Goal: Task Accomplishment & Management: Manage account settings

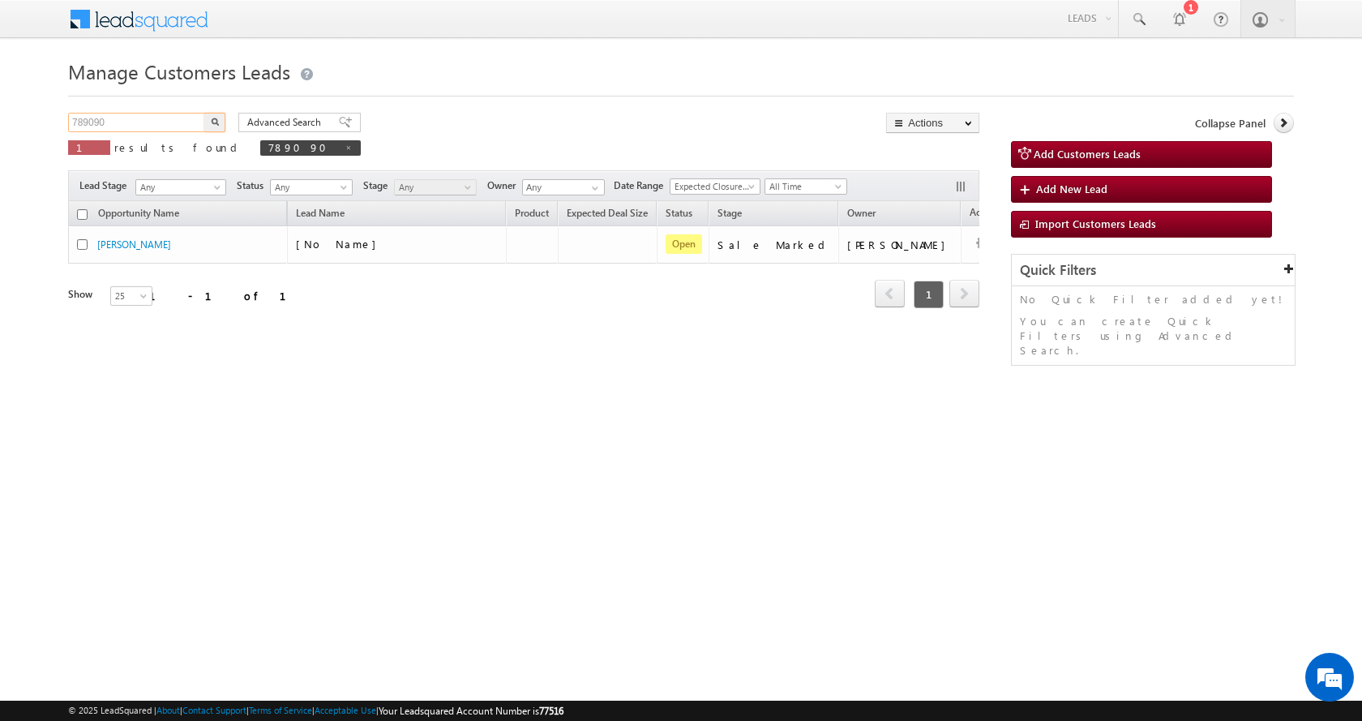
drag, startPoint x: 115, startPoint y: 120, endPoint x: 22, endPoint y: 136, distance: 94.6
click at [22, 136] on body "Menu Aman Yadav sitar a11@k serve .co.i" at bounding box center [681, 230] width 1362 height 460
paste input "32"
type input "789032"
click at [204, 113] on button "button" at bounding box center [214, 122] width 21 height 19
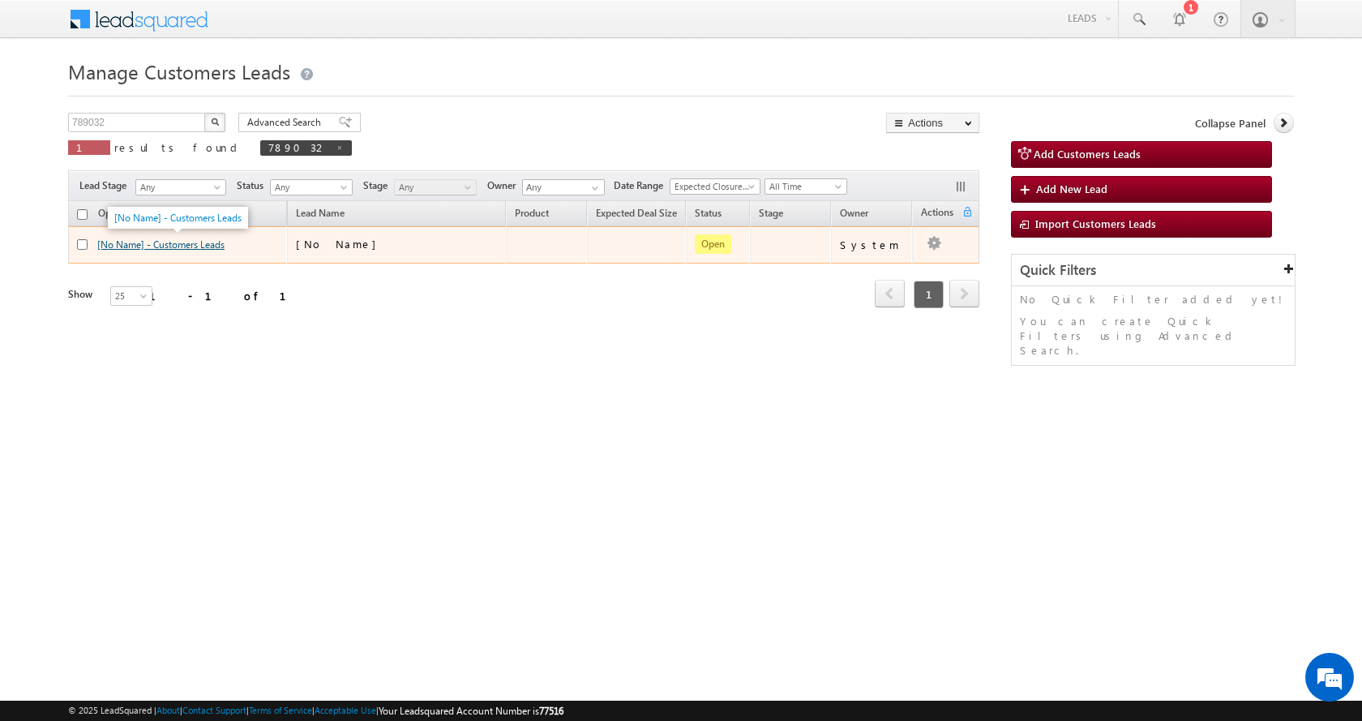
click at [196, 247] on link "[No Name] - Customers Leads" at bounding box center [160, 244] width 127 height 12
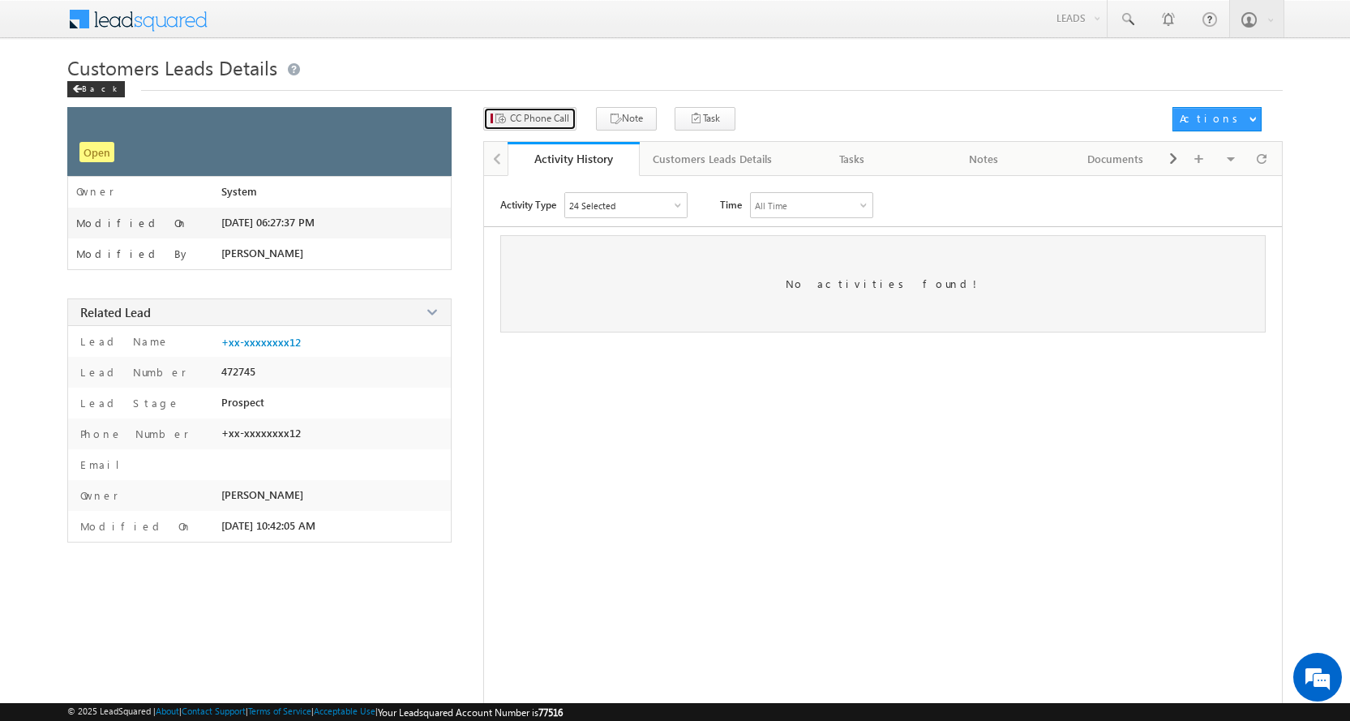
click at [533, 118] on span "CC Phone Call" at bounding box center [539, 118] width 59 height 15
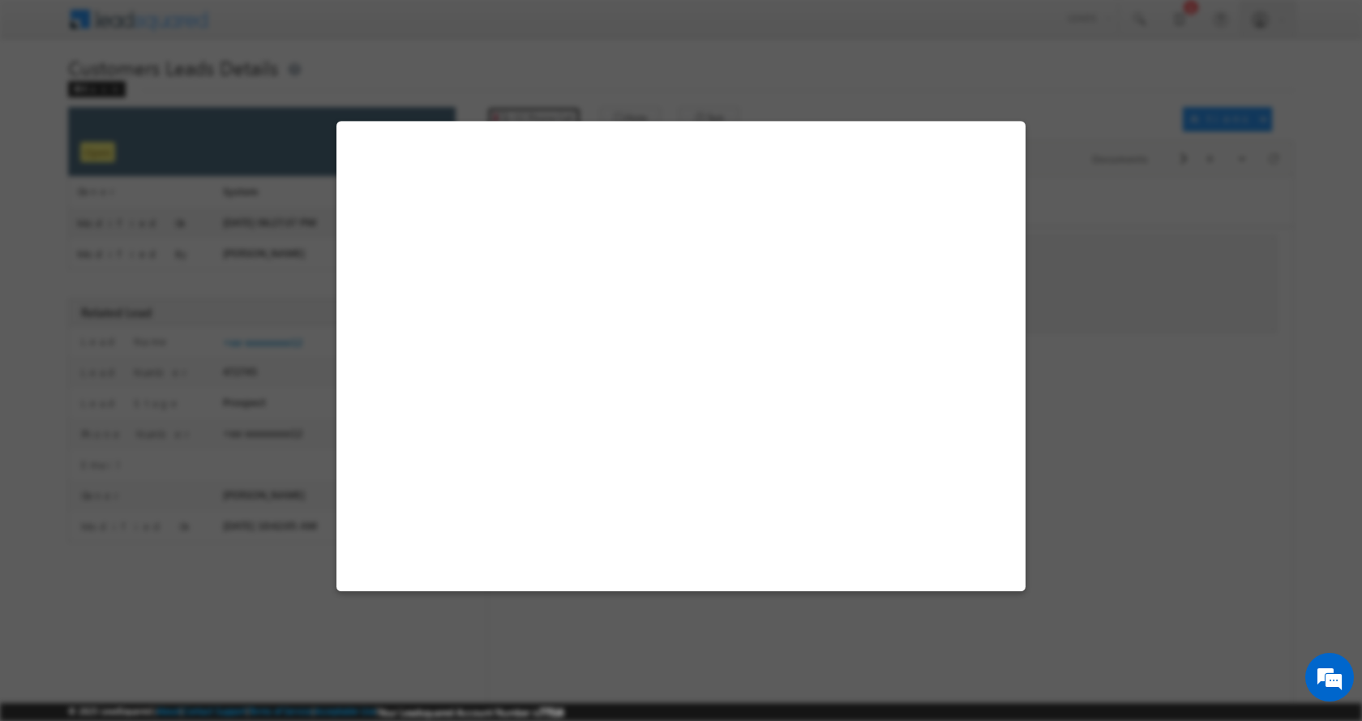
select select "Ujjain"
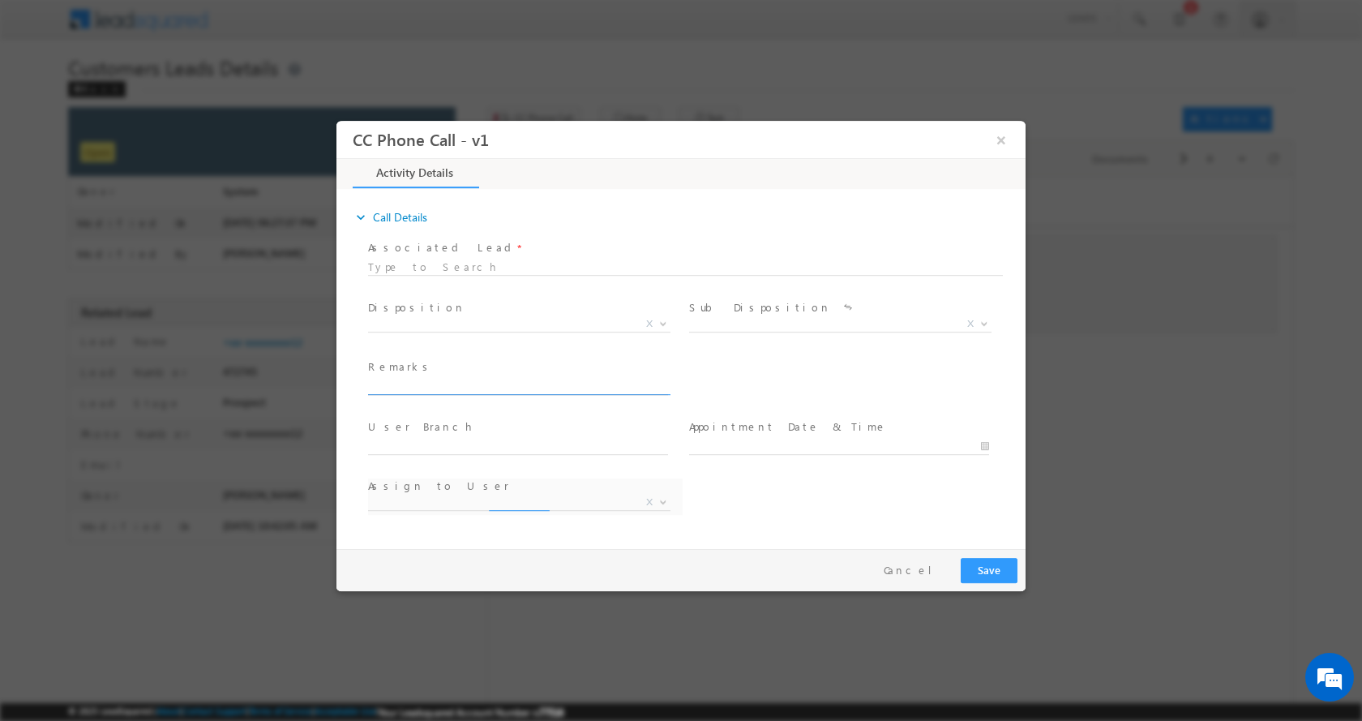
click at [427, 387] on input "text" at bounding box center [518, 386] width 300 height 16
select select "[EMAIL_ADDRESS][PERSON_NAME][DOMAIN_NAME]"
click at [426, 381] on input "text" at bounding box center [518, 386] width 300 height 16
paste input "[PERSON_NAME]-9827536312-HOME PURCHASE-LOAN-8 L-PV-17-AGE-[DEMOGRAPHIC_DATA]-BU…"
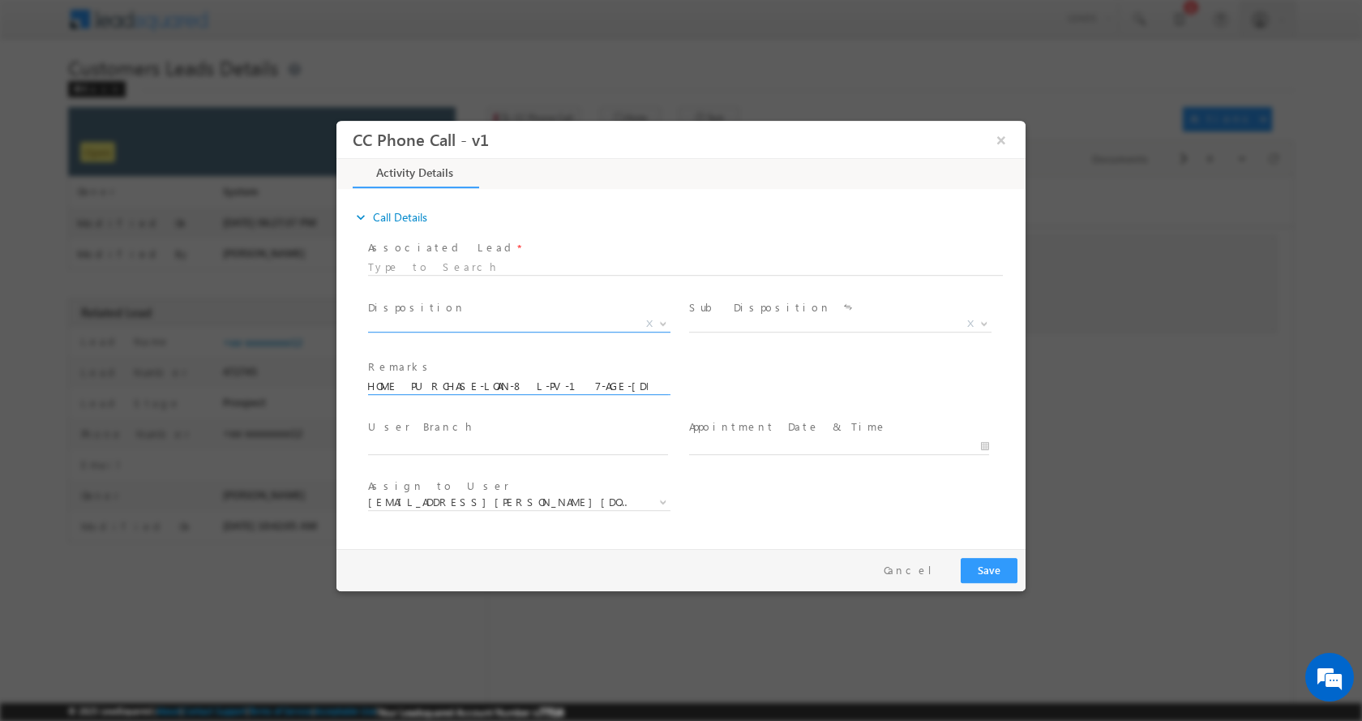
type input "[PERSON_NAME]-9827536312-HOME PURCHASE-LOAN-8 L-PV-17-AGE-[DEMOGRAPHIC_DATA]-BU…"
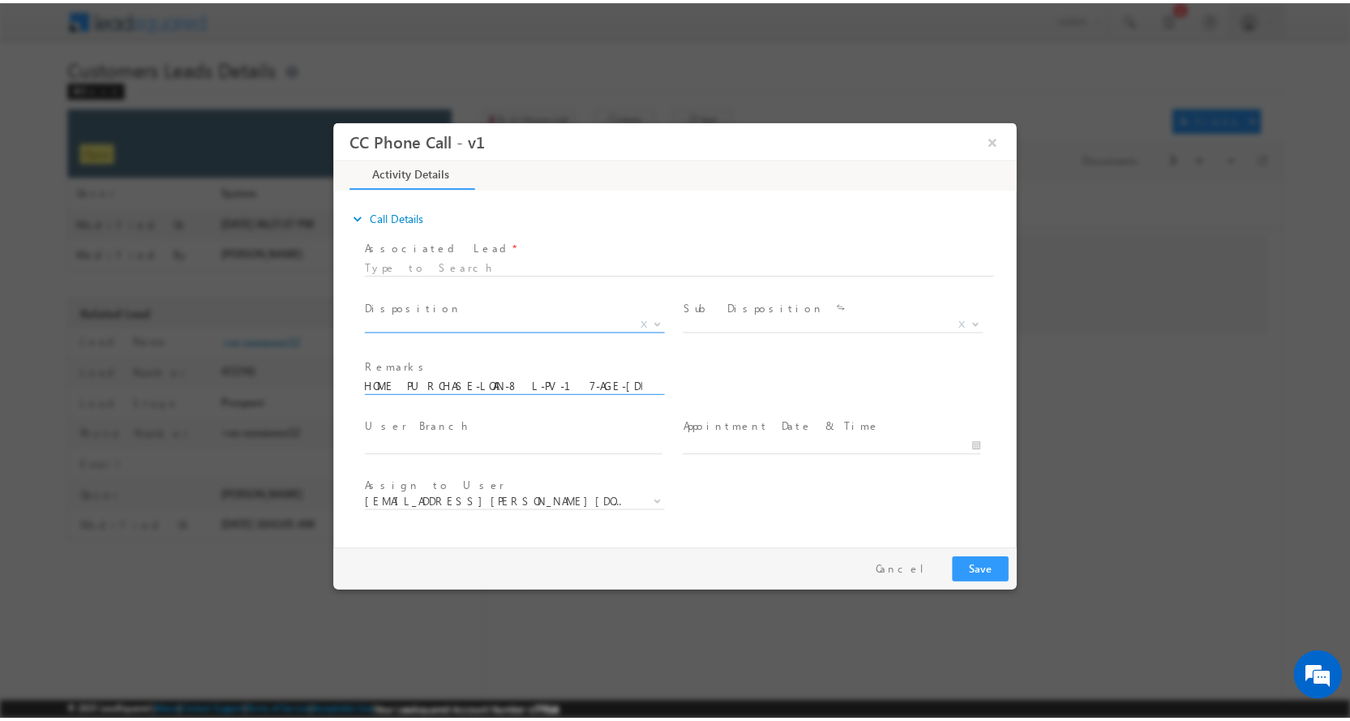
scroll to position [0, 0]
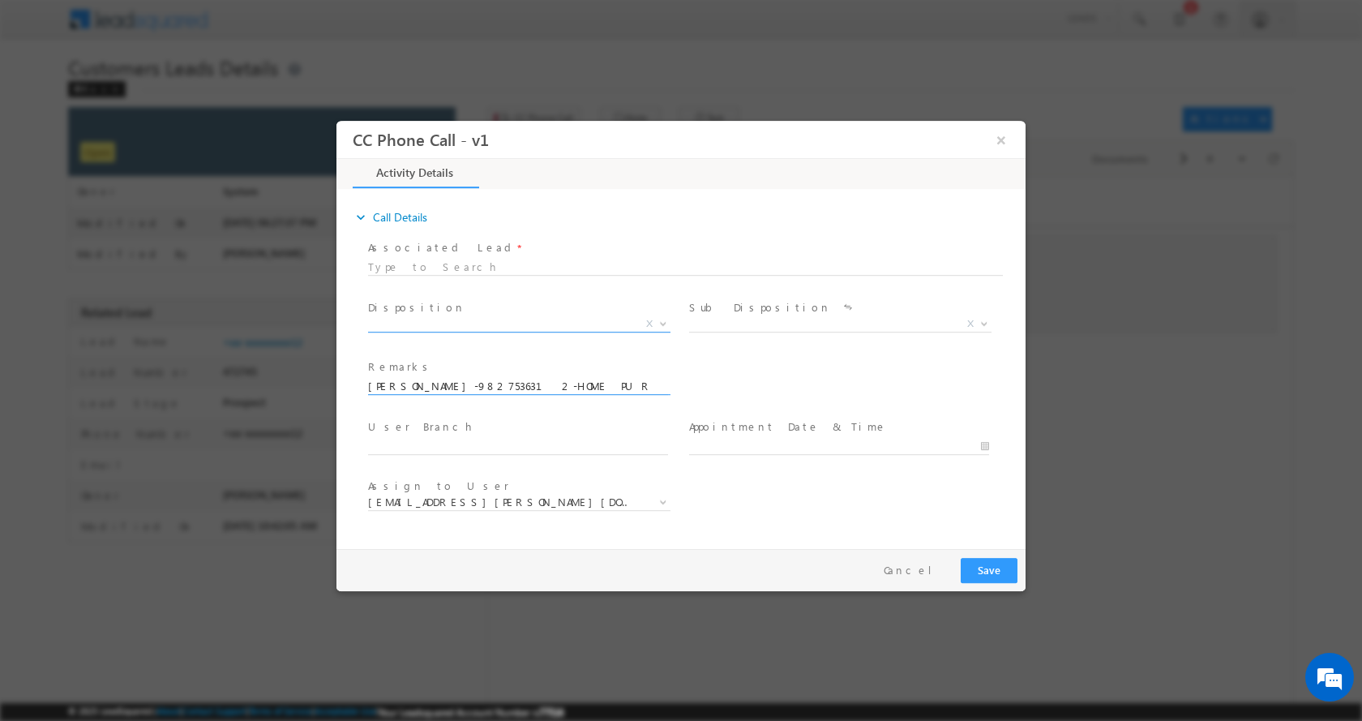
click at [662, 324] on span at bounding box center [661, 322] width 16 height 21
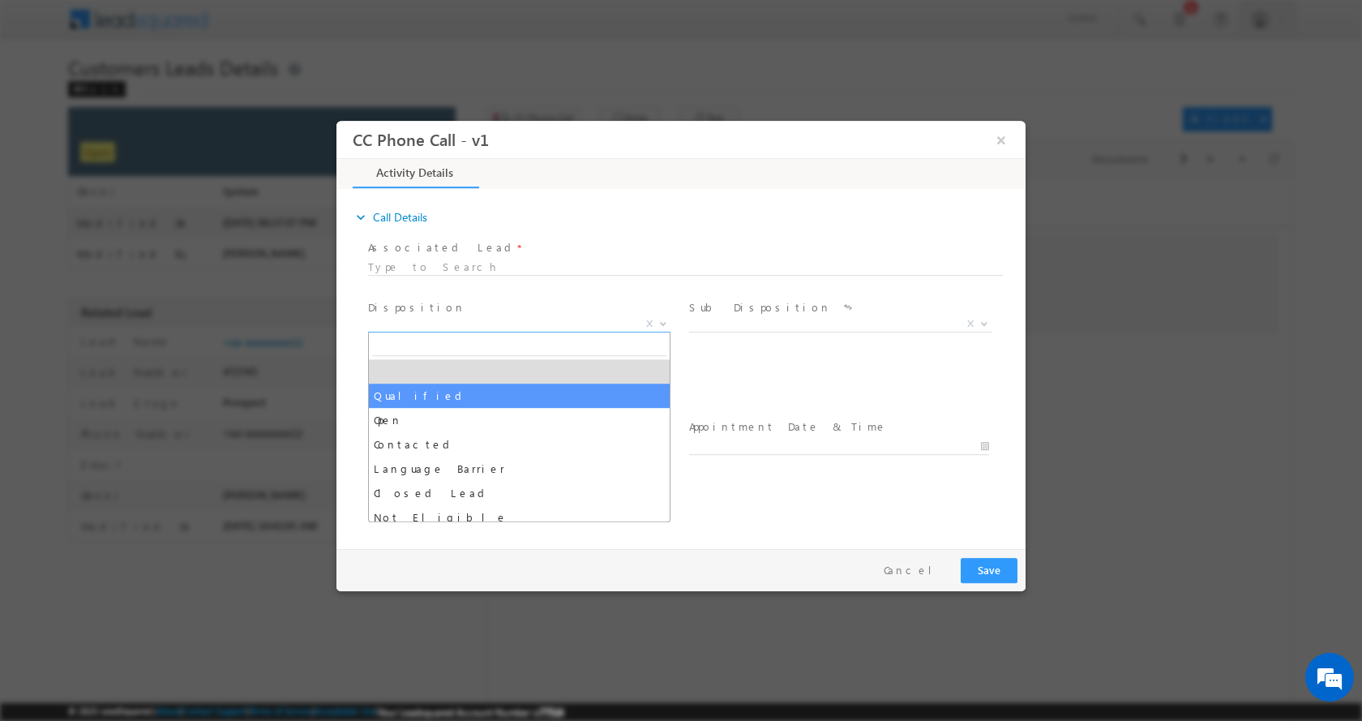
select select "Qualified"
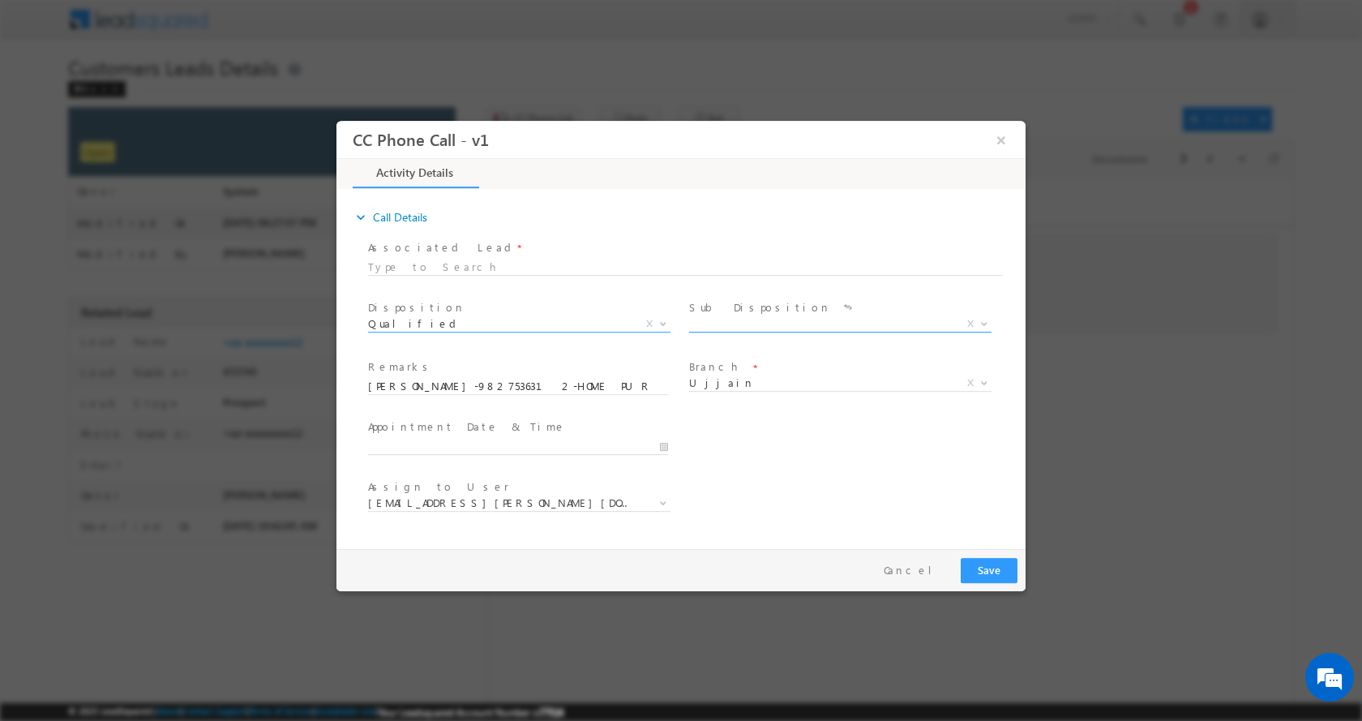
click at [979, 320] on b at bounding box center [984, 322] width 10 height 6
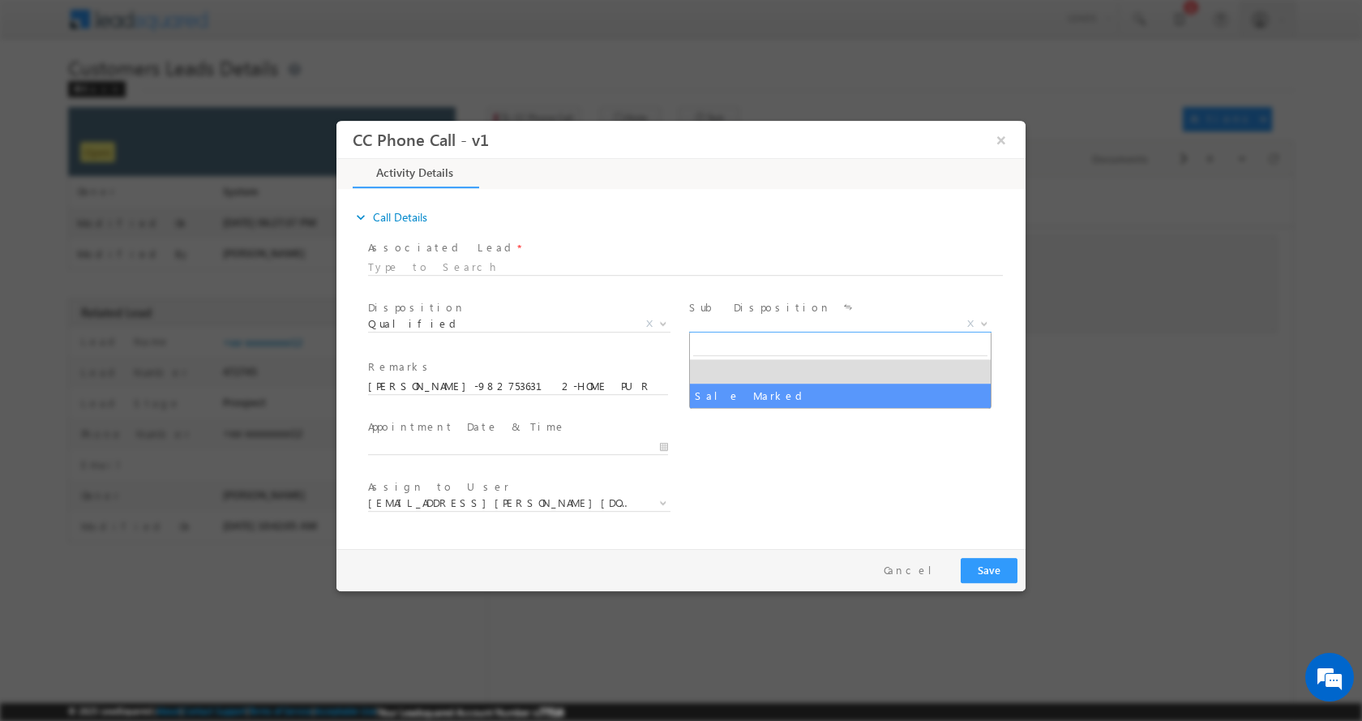
select select "Sale Marked"
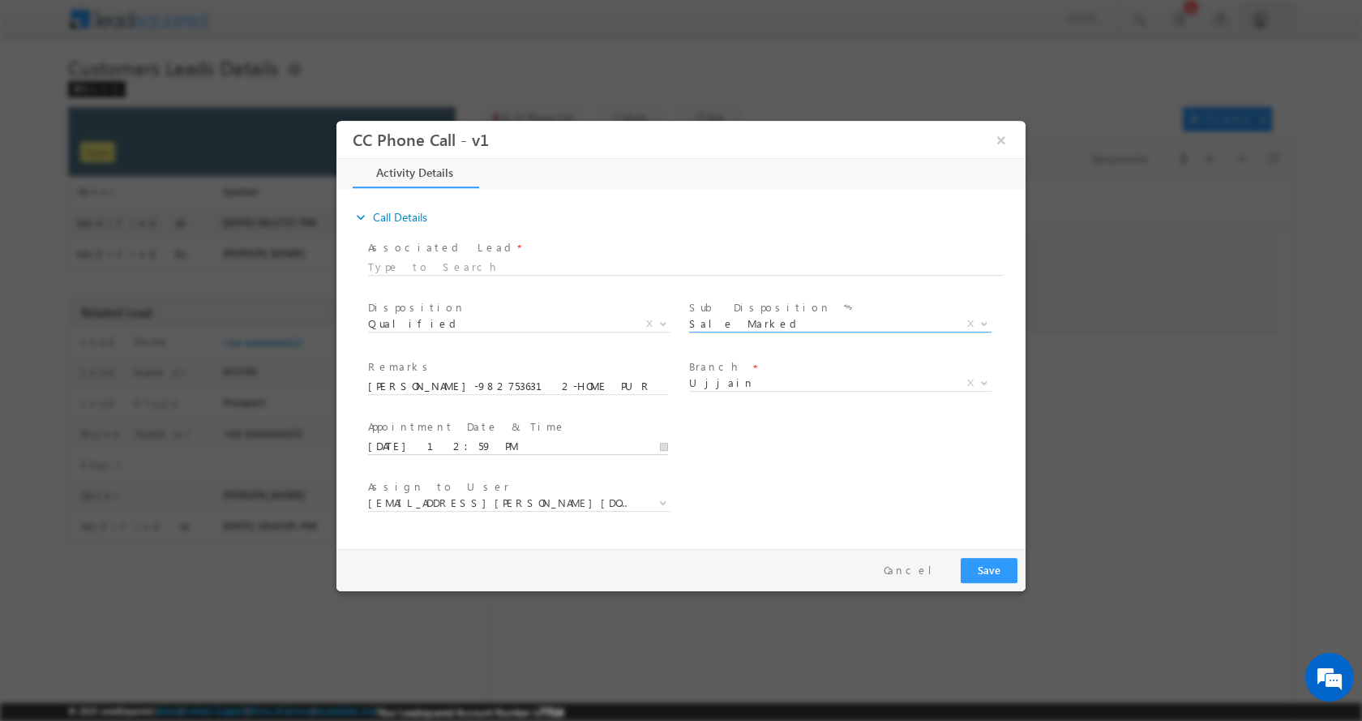
click at [666, 445] on input "08/23/2025 12:59 PM" at bounding box center [518, 446] width 300 height 16
type input "08/23/2025 1:59 PM"
type input "01"
click at [431, 418] on span at bounding box center [429, 419] width 11 height 12
type input "08/23/2025 2:59 PM"
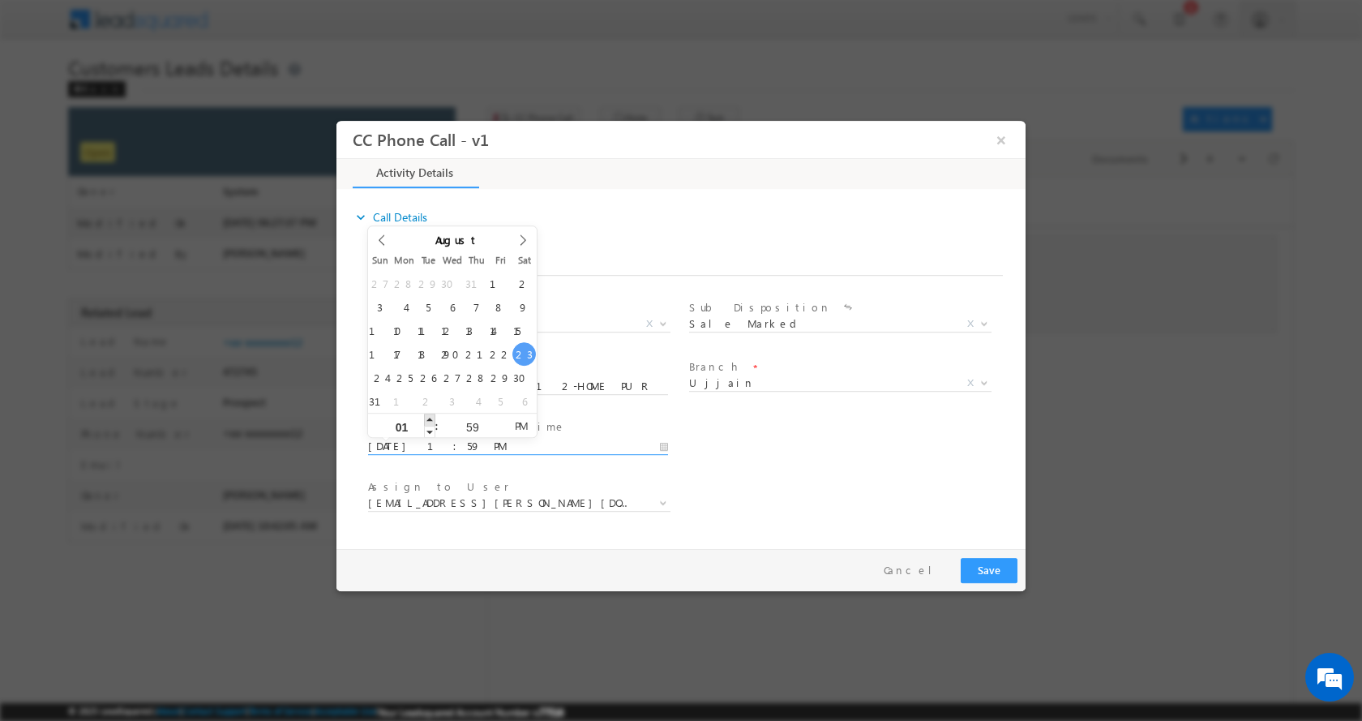
type input "02"
click at [431, 418] on span at bounding box center [429, 419] width 11 height 12
type input "08/23/2025 2:58 PM"
type input "58"
click at [497, 431] on span at bounding box center [500, 431] width 11 height 12
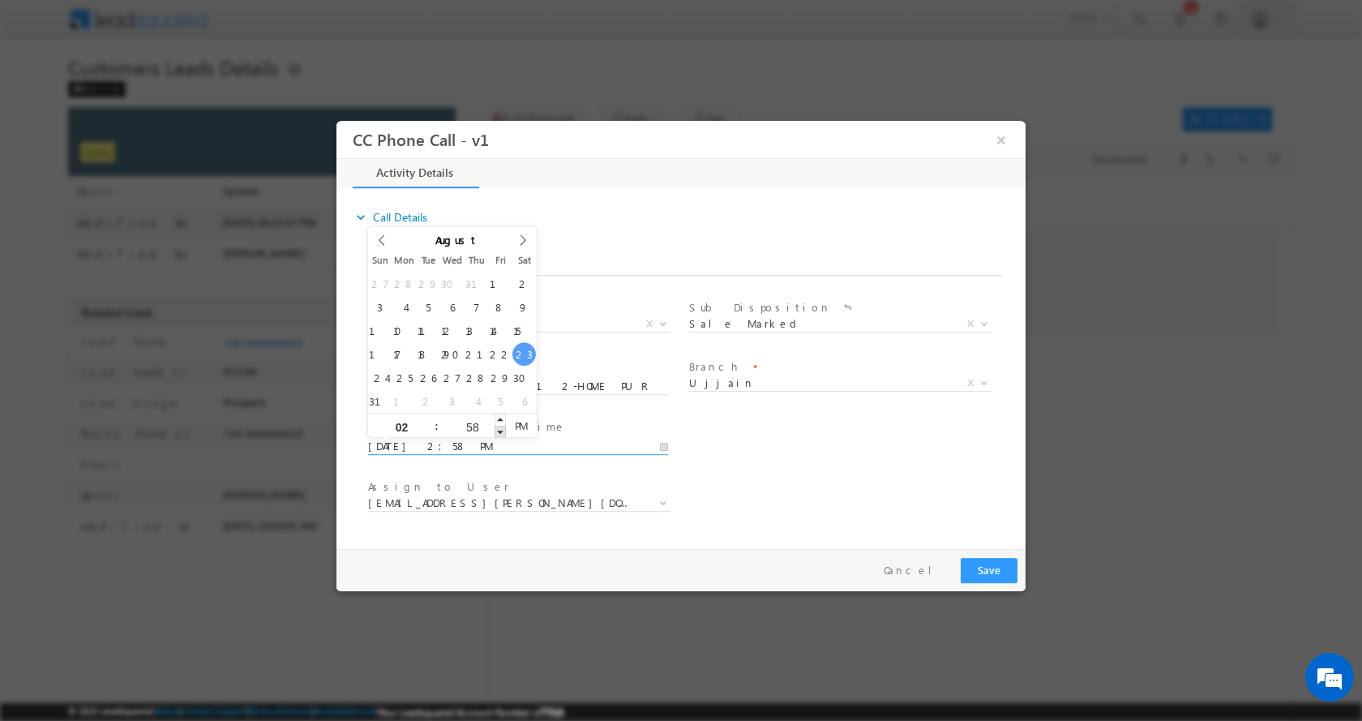
type input "08/23/2025 2:57 PM"
type input "57"
click at [497, 431] on span at bounding box center [500, 431] width 11 height 12
type input "08/23/2025 2:56 PM"
type input "56"
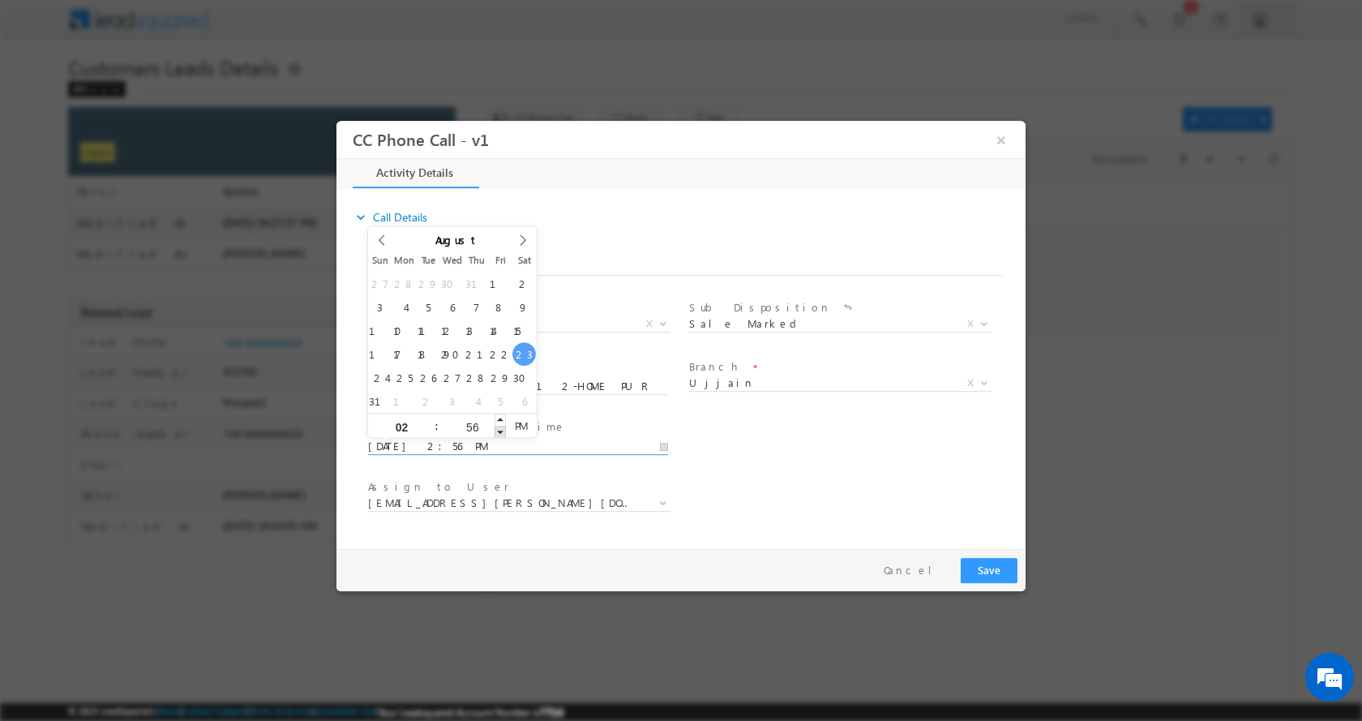
click at [497, 431] on span at bounding box center [500, 431] width 11 height 12
type input "08/23/2025 2:55 PM"
type input "55"
click at [497, 431] on span at bounding box center [500, 431] width 11 height 12
type input "08/23/2025 2:54 PM"
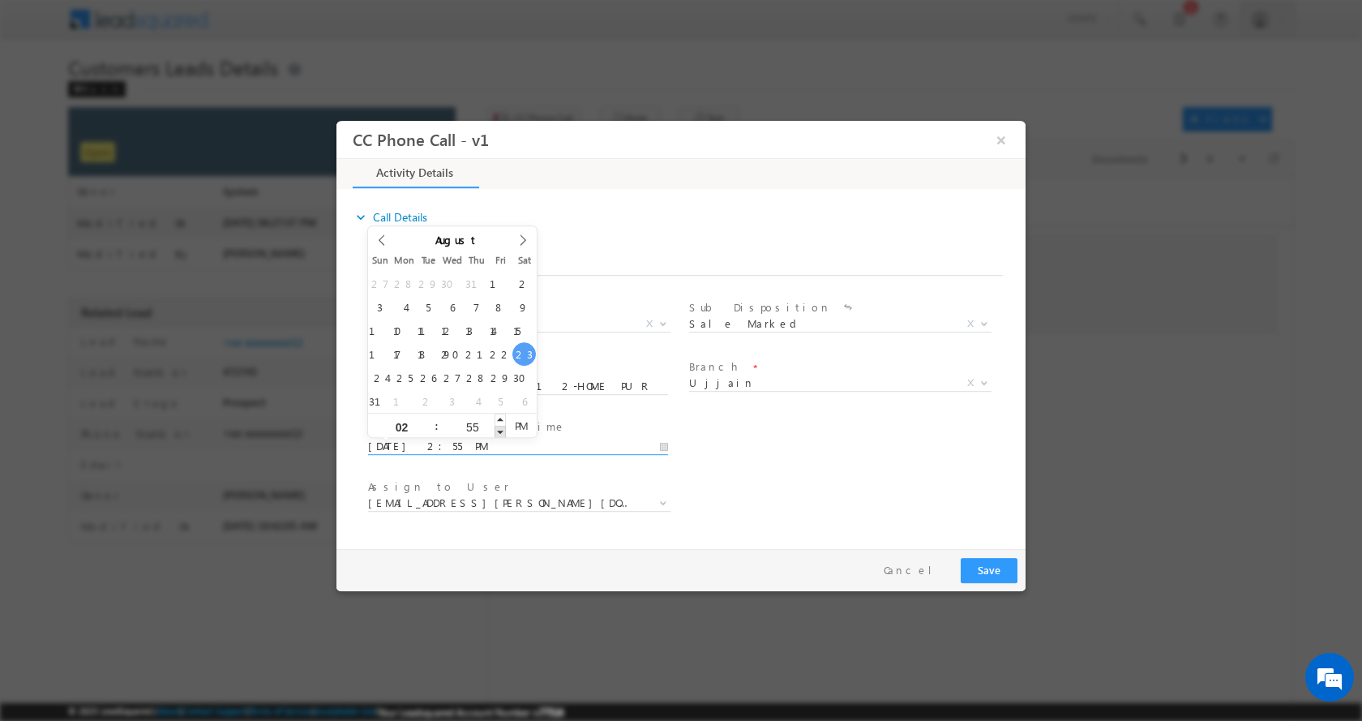
type input "54"
click at [497, 431] on span at bounding box center [500, 431] width 11 height 12
type input "08/23/2025 2:53 PM"
type input "53"
click at [497, 431] on span at bounding box center [500, 431] width 11 height 12
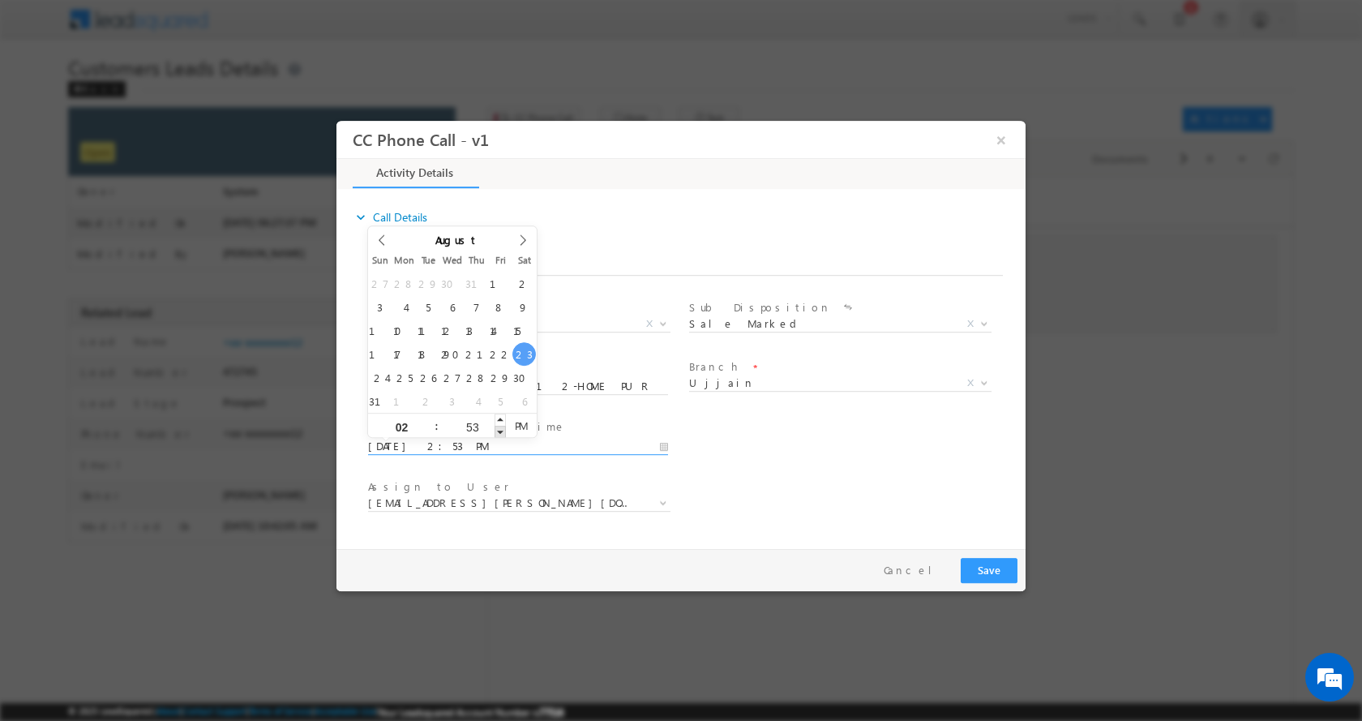
type input "08/23/2025 2:52 PM"
type input "52"
click at [497, 431] on span at bounding box center [500, 431] width 11 height 12
type input "08/23/2025 2:51 PM"
type input "51"
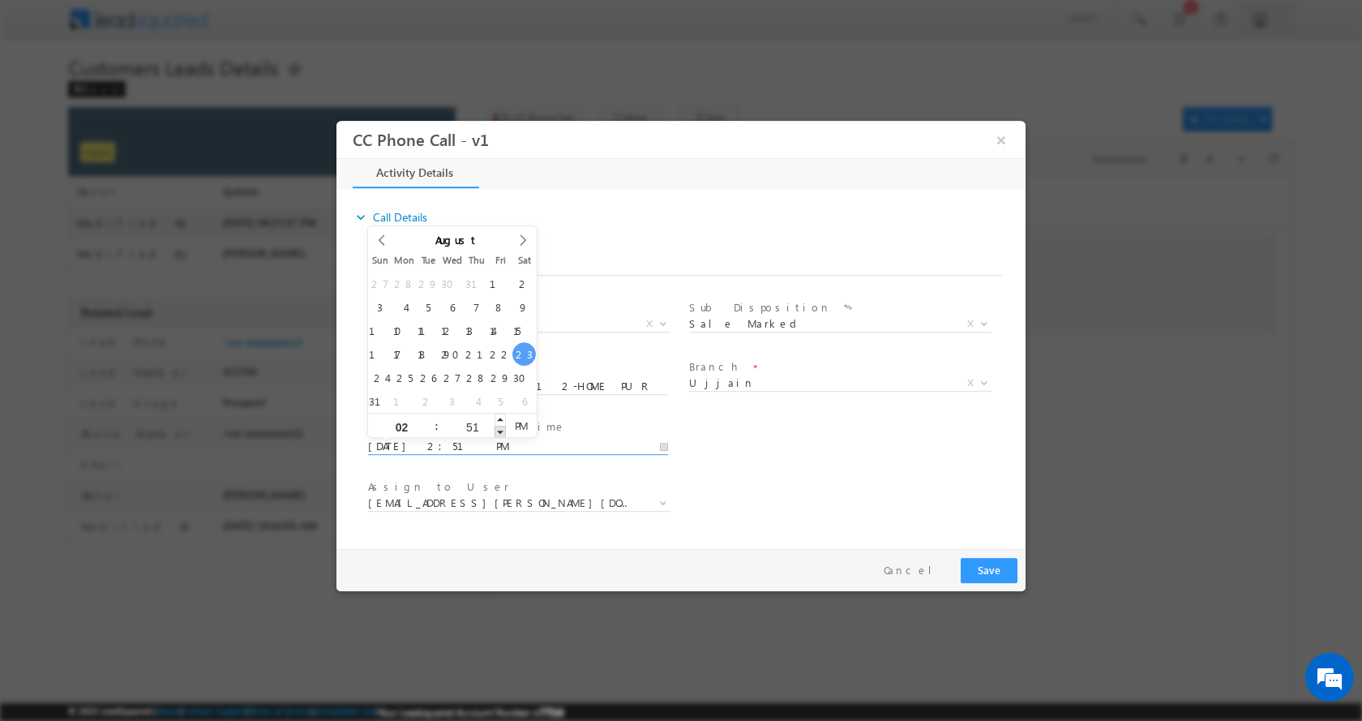
click at [497, 431] on span at bounding box center [500, 431] width 11 height 12
type input "08/23/2025 2:50 PM"
type input "50"
click at [497, 431] on span at bounding box center [500, 431] width 11 height 12
type input "08/23/2025 2:49 PM"
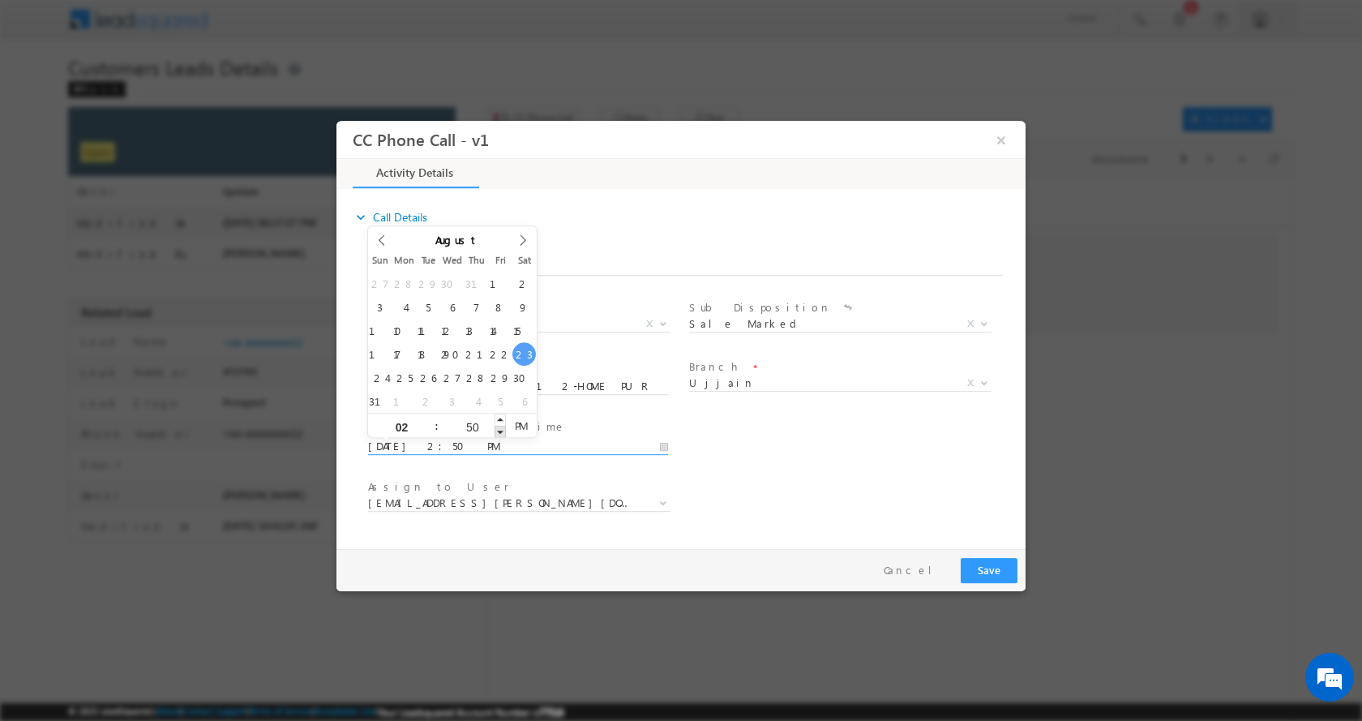
type input "49"
click at [497, 431] on span at bounding box center [500, 431] width 11 height 12
type input "08/23/2025 2:48 PM"
type input "48"
click at [497, 431] on span at bounding box center [500, 431] width 11 height 12
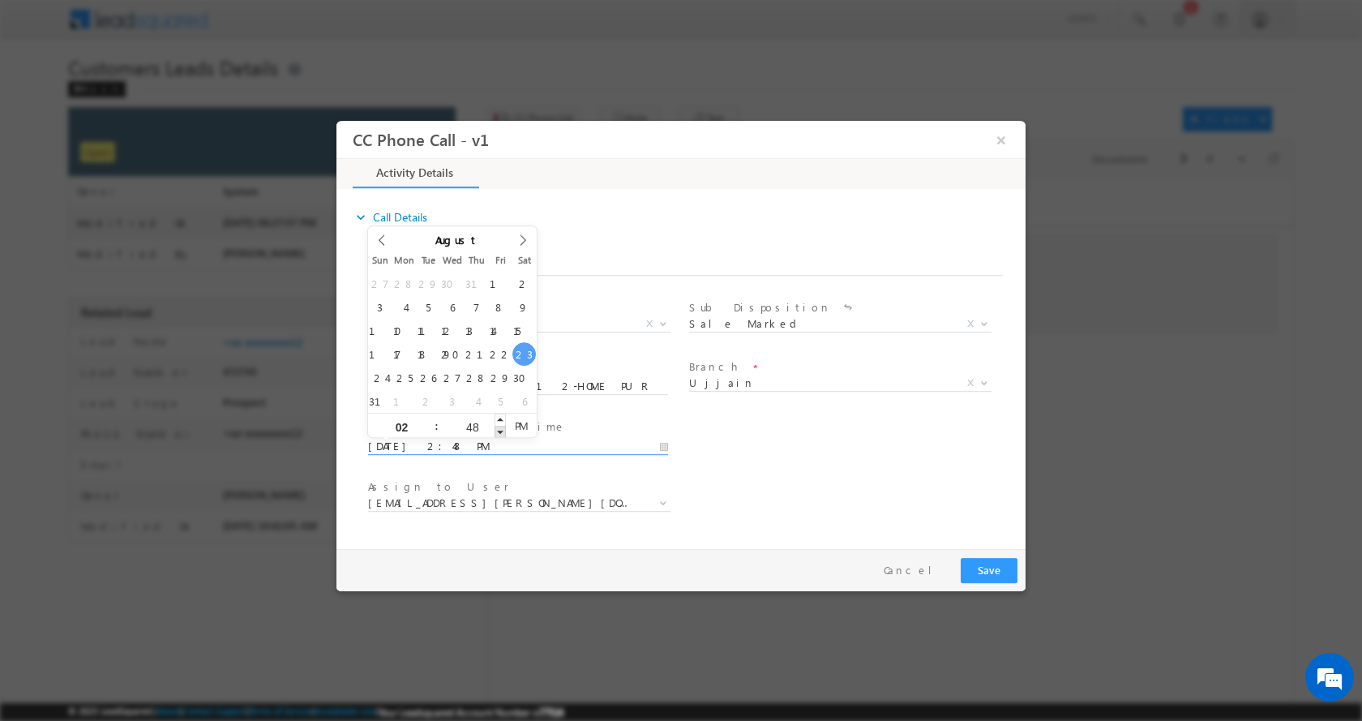
type input "08/23/2025 2:47 PM"
type input "47"
click at [497, 431] on span at bounding box center [500, 431] width 11 height 12
type input "08/23/2025 2:46 PM"
type input "46"
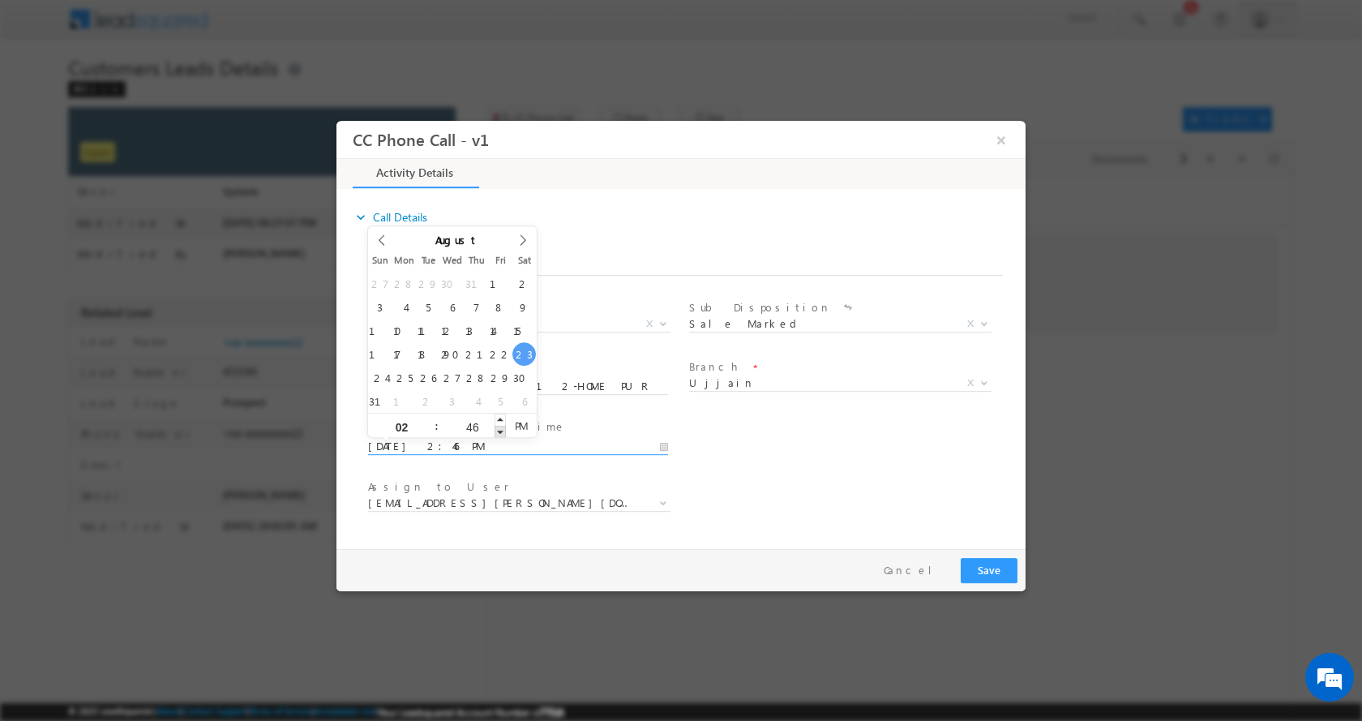
click at [497, 431] on span at bounding box center [500, 431] width 11 height 12
type input "08/23/2025 2:45 PM"
type input "45"
click at [497, 431] on span at bounding box center [500, 431] width 11 height 12
type input "08/23/2025 2:44 PM"
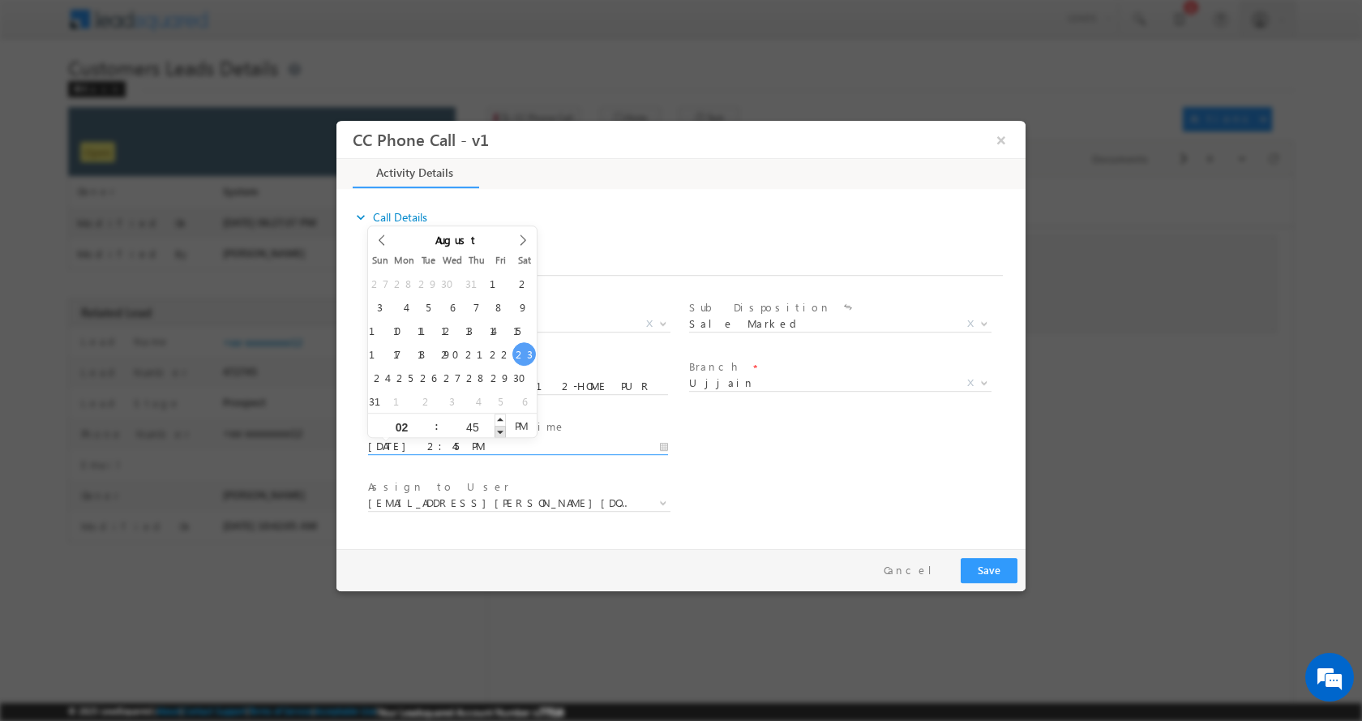
type input "44"
click at [497, 431] on span at bounding box center [500, 431] width 11 height 12
type input "08/23/2025 2:43 PM"
type input "43"
click at [497, 431] on span at bounding box center [500, 431] width 11 height 12
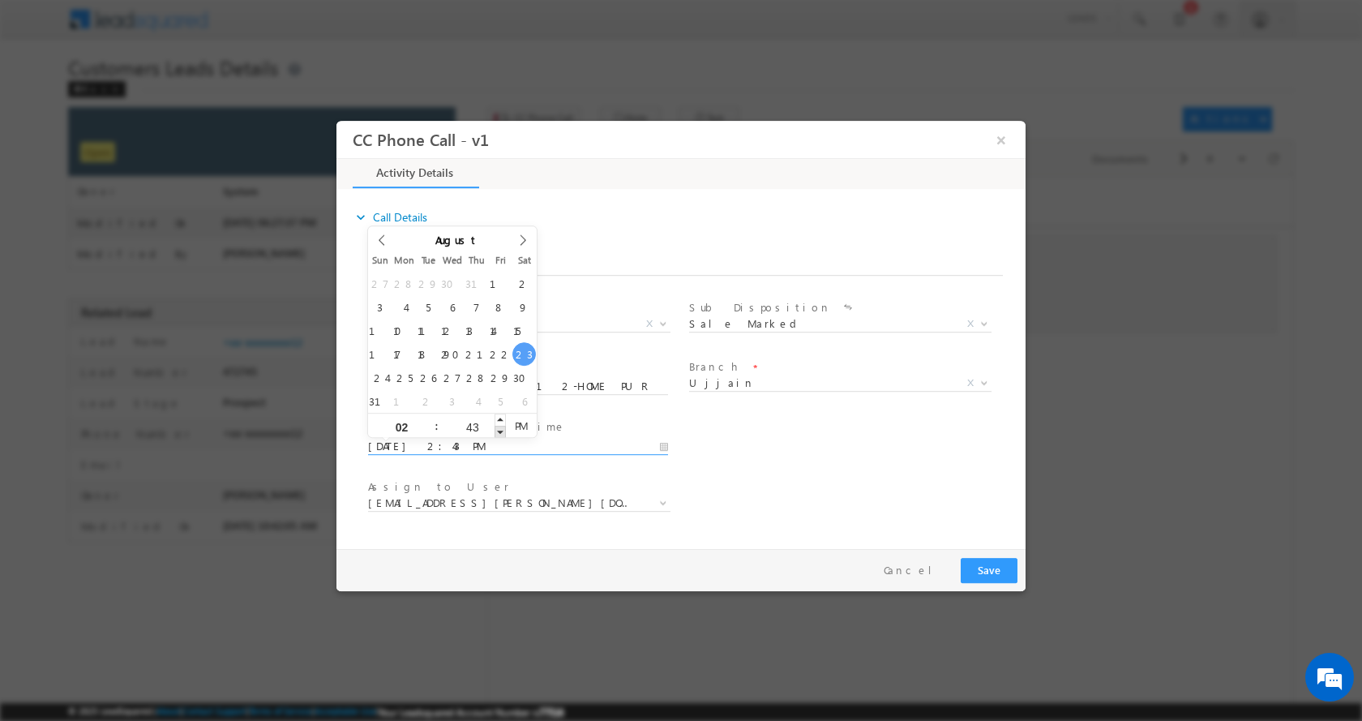
type input "08/23/2025 2:42 PM"
type input "42"
click at [497, 431] on span at bounding box center [500, 431] width 11 height 12
type input "08/23/2025 2:41 PM"
type input "41"
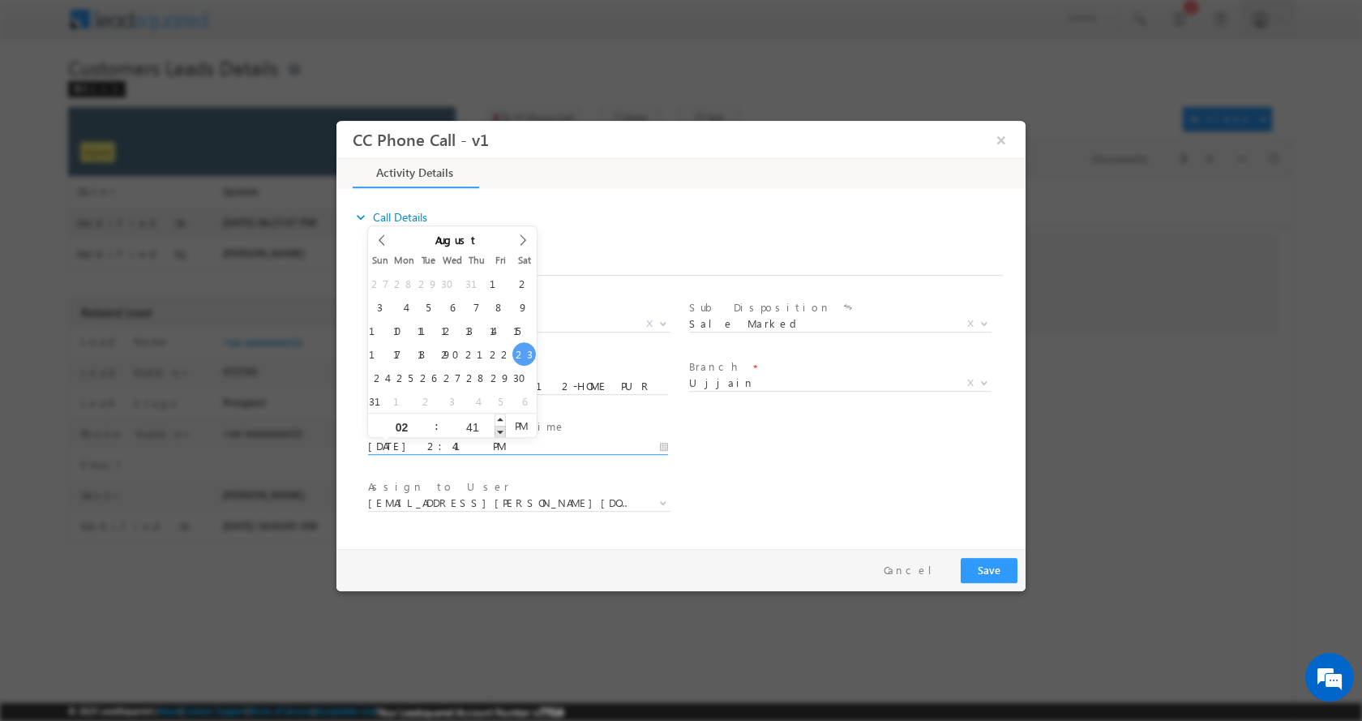
click at [497, 431] on span at bounding box center [500, 431] width 11 height 12
type input "08/23/2025 2:40 PM"
type input "40"
click at [497, 431] on span at bounding box center [500, 431] width 11 height 12
type input "08/23/2025 2:39 PM"
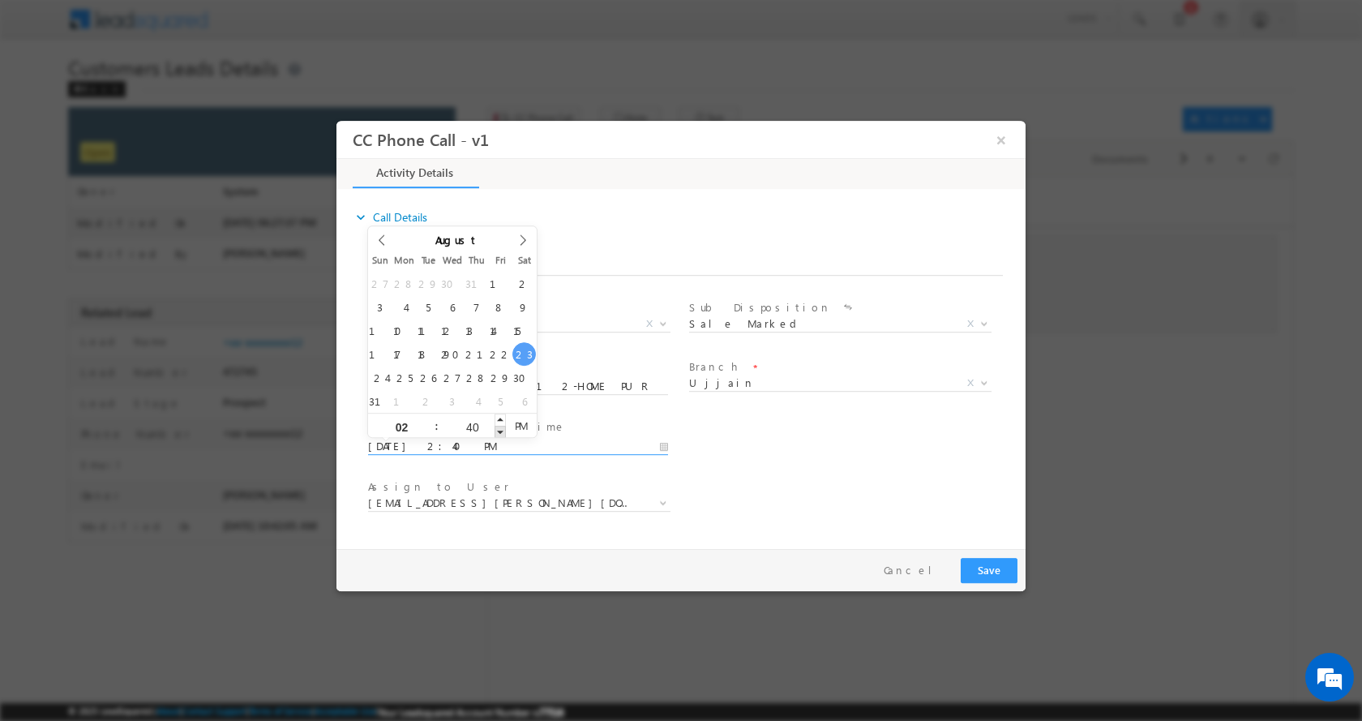
type input "39"
click at [497, 431] on span at bounding box center [500, 431] width 11 height 12
type input "08/23/2025 2:38 PM"
type input "38"
click at [497, 431] on span at bounding box center [500, 431] width 11 height 12
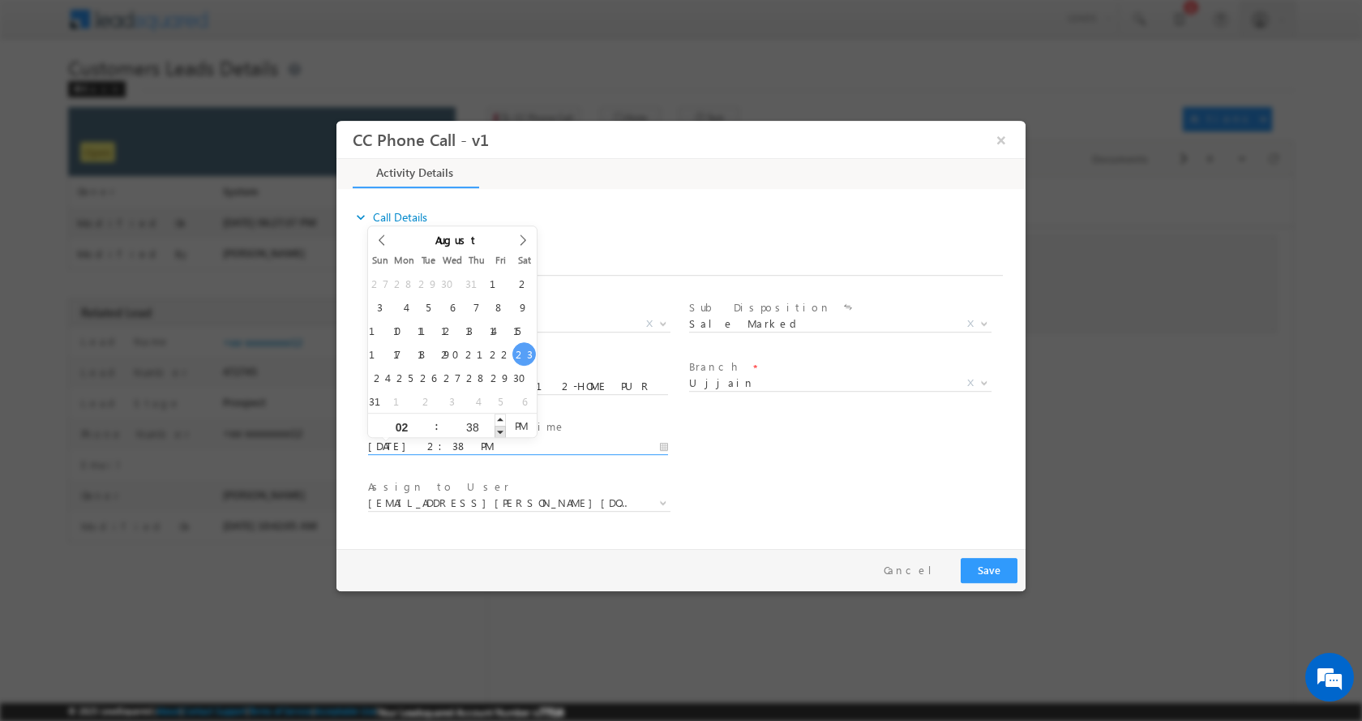
type input "08/23/2025 2:37 PM"
type input "37"
click at [497, 431] on span at bounding box center [500, 431] width 11 height 12
type input "08/23/2025 2:36 PM"
type input "36"
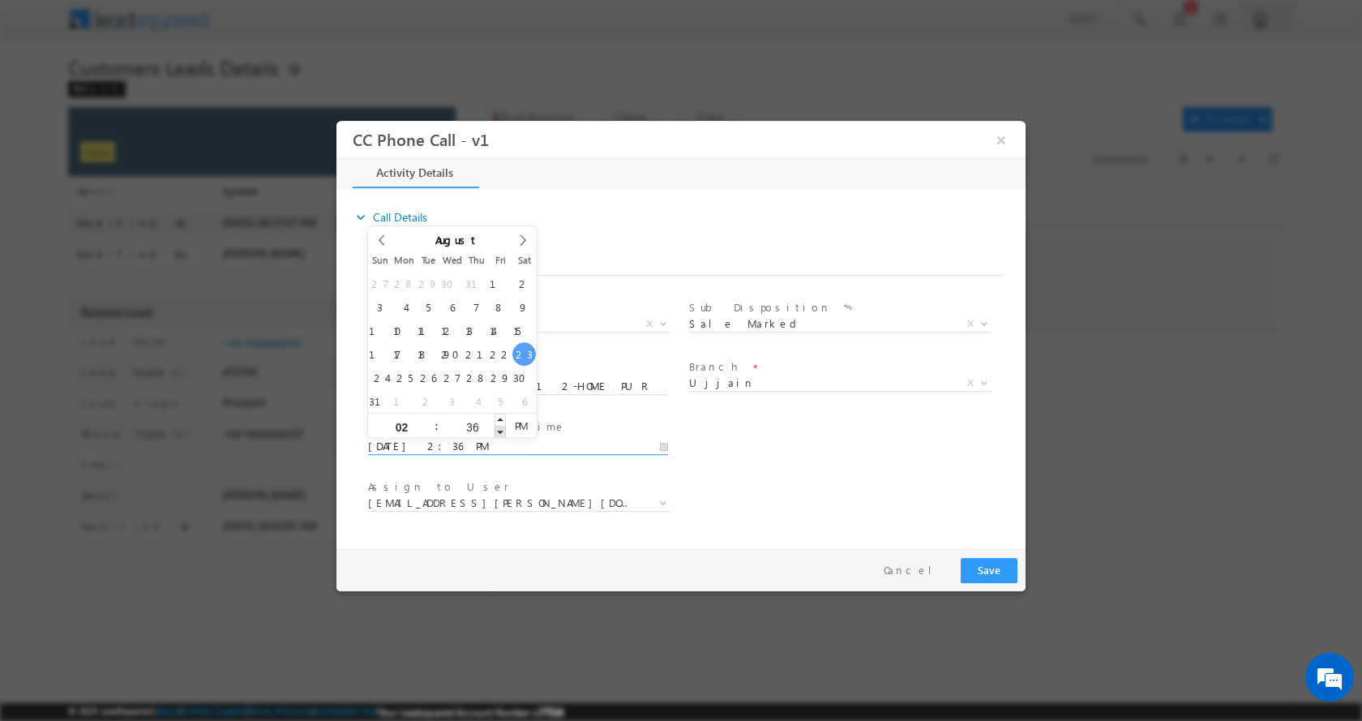
click at [497, 431] on span at bounding box center [500, 431] width 11 height 12
type input "08/23/2025 2:35 PM"
type input "35"
click at [497, 431] on span at bounding box center [500, 431] width 11 height 12
type input "08/23/2025 2:34 PM"
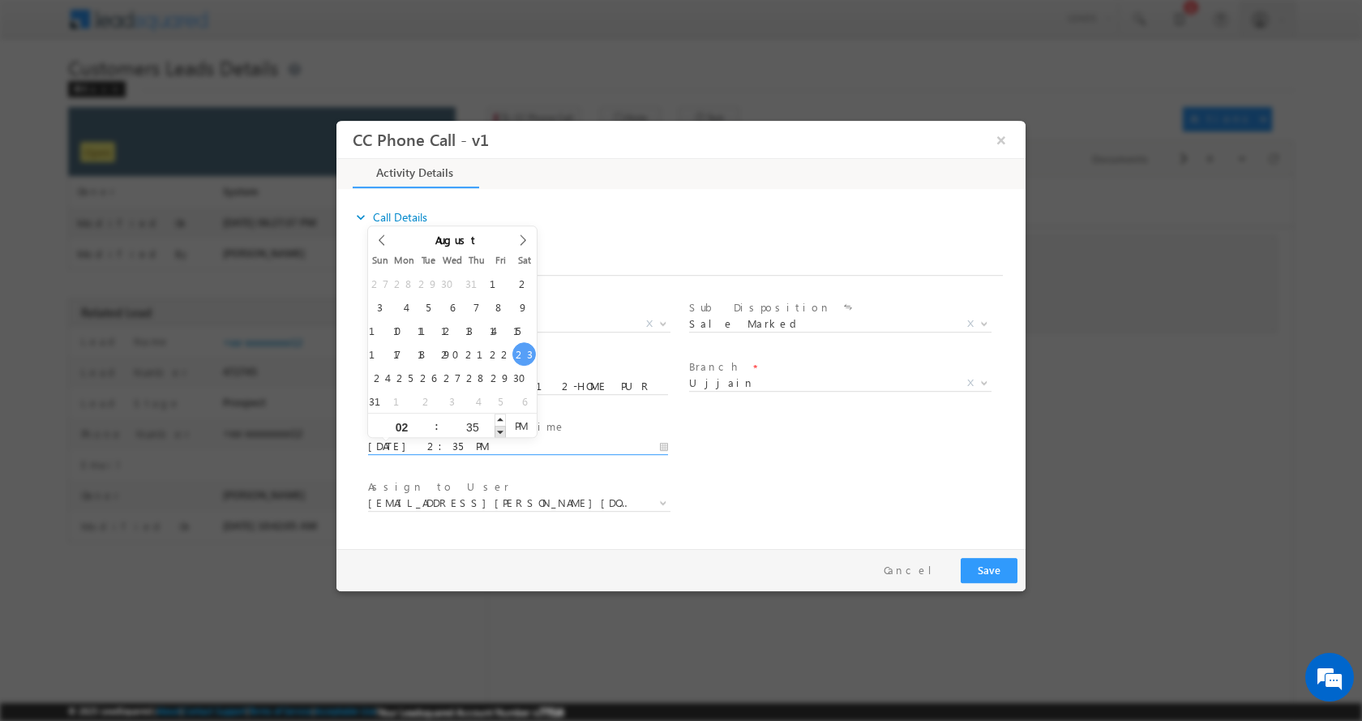
type input "34"
click at [497, 431] on span at bounding box center [500, 431] width 11 height 12
type input "08/23/2025 2:33 PM"
type input "33"
click at [497, 431] on span at bounding box center [500, 431] width 11 height 12
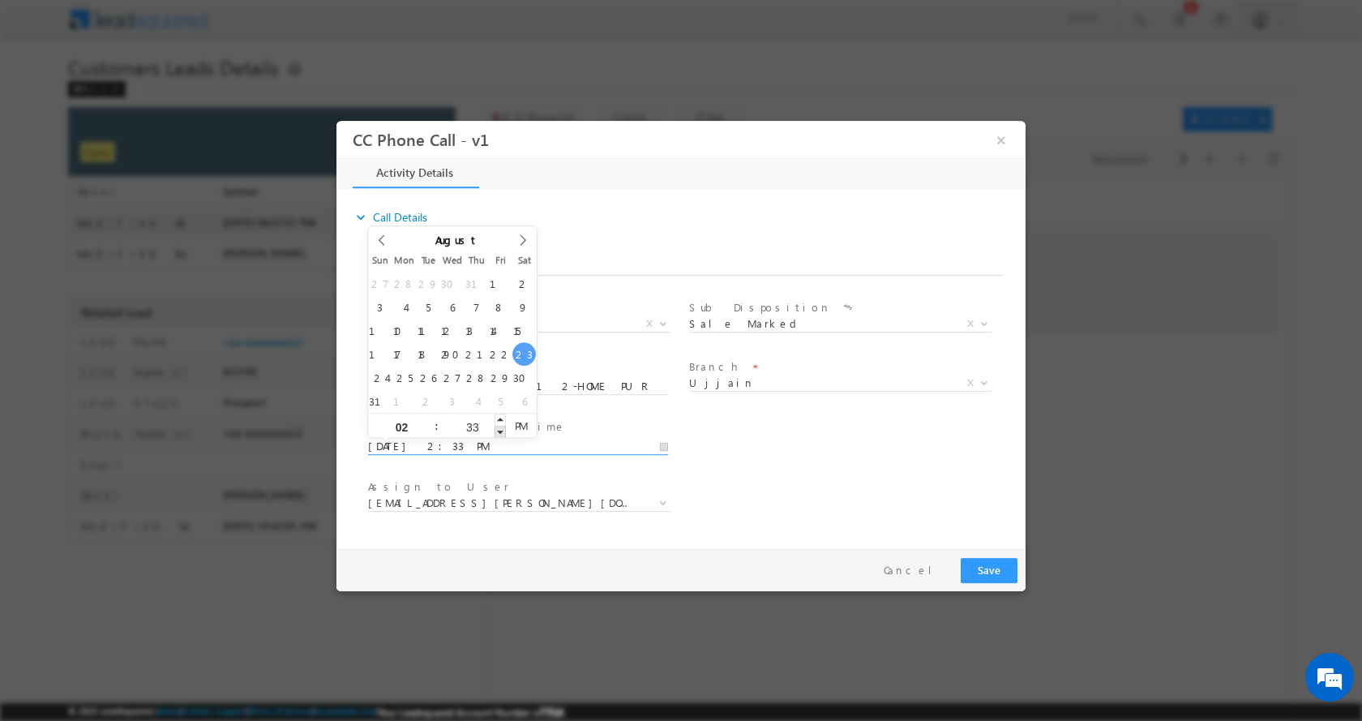
type input "08/23/2025 2:32 PM"
type input "32"
click at [497, 431] on span at bounding box center [500, 431] width 11 height 12
type input "08/23/2025 2:31 PM"
type input "31"
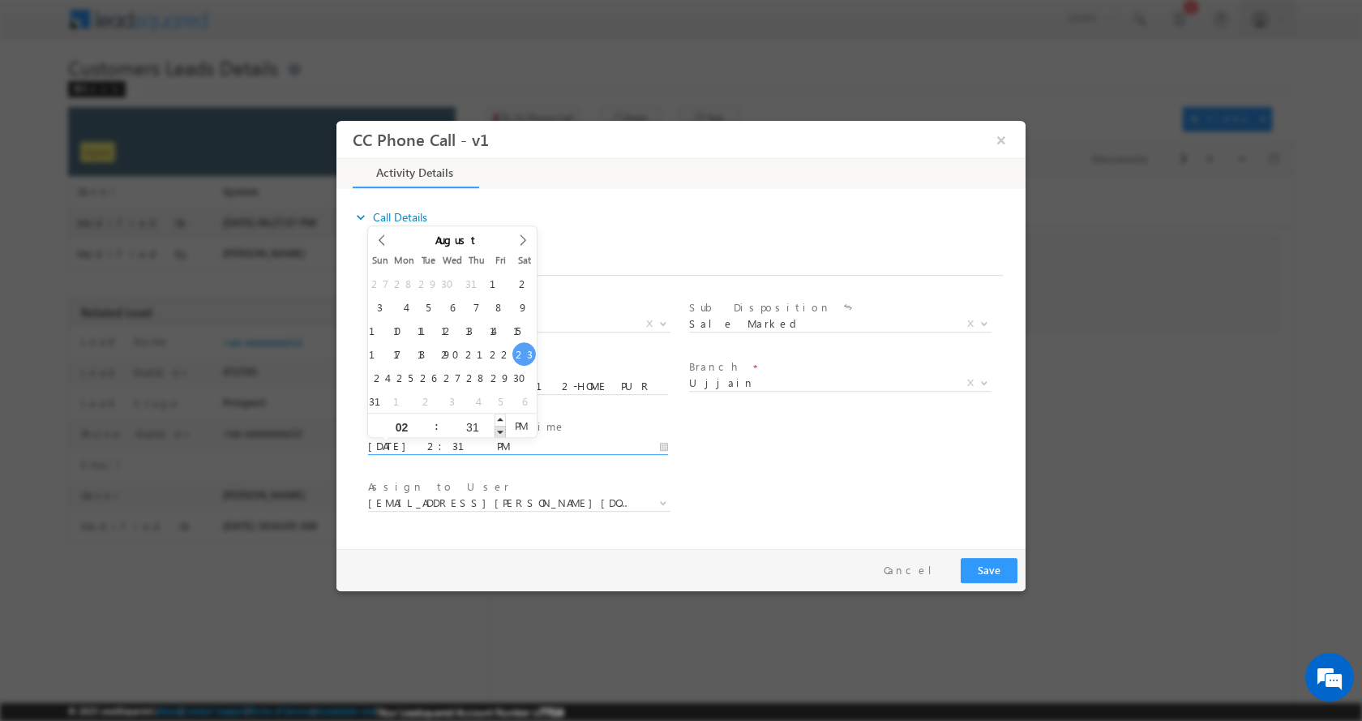
click at [497, 431] on span at bounding box center [500, 431] width 11 height 12
type input "08/23/2025 2:30 PM"
type input "30"
click at [497, 431] on span at bounding box center [500, 431] width 11 height 12
type input "08/23/2025 2:29 PM"
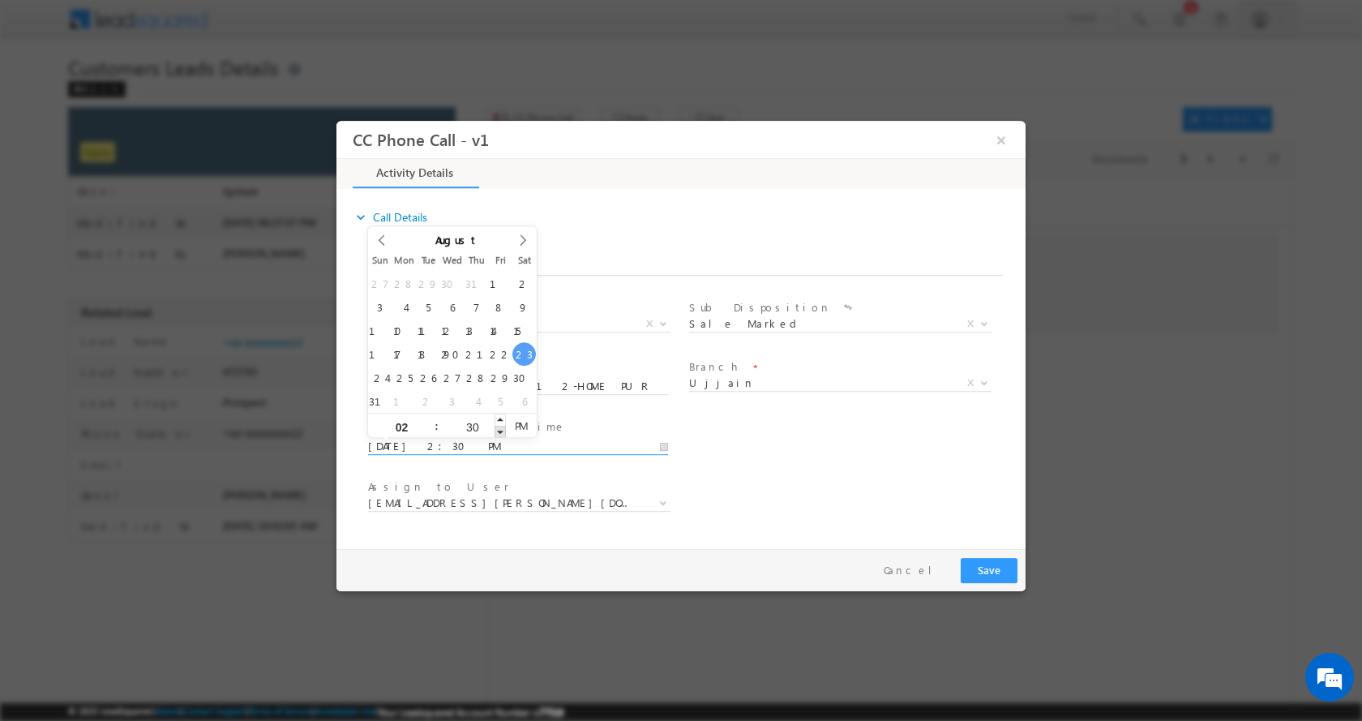
type input "29"
click at [497, 431] on span at bounding box center [500, 431] width 11 height 12
type input "08/23/2025 2:28 PM"
type input "28"
click at [497, 431] on span at bounding box center [500, 431] width 11 height 12
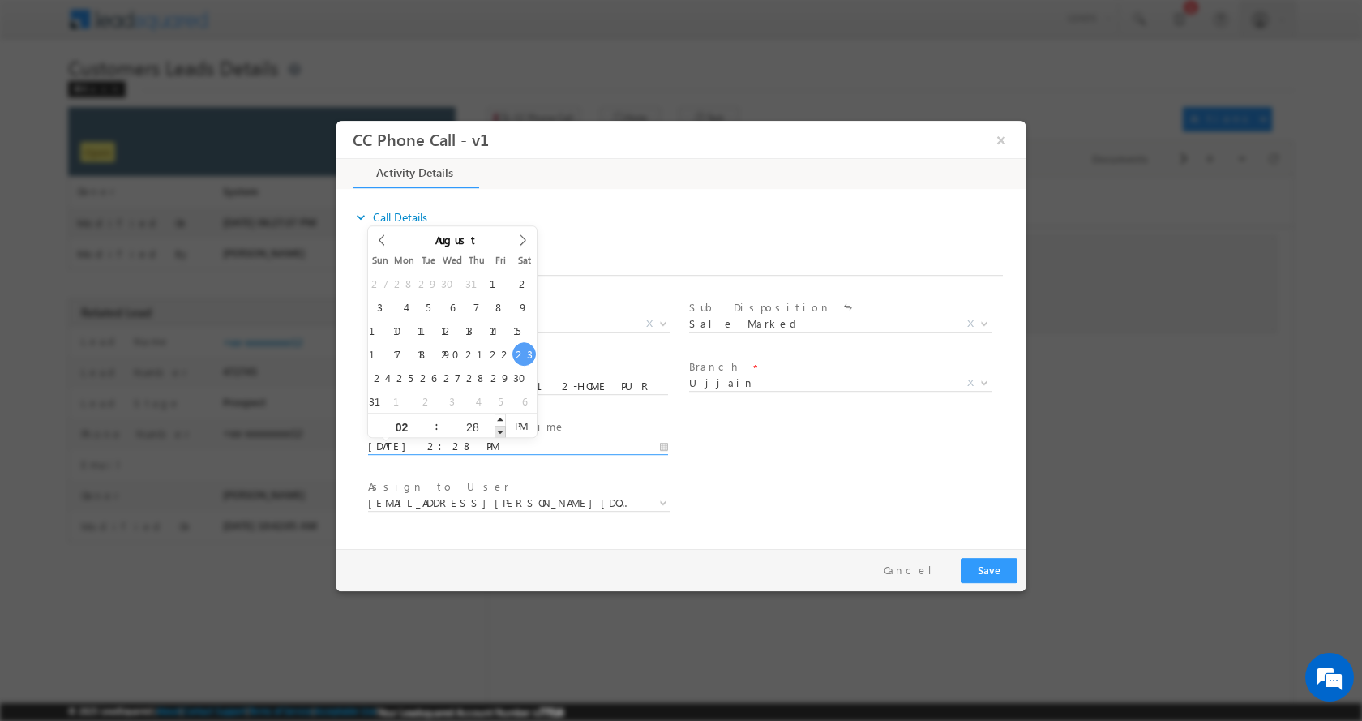
type input "08/23/2025 2:27 PM"
type input "27"
click at [497, 431] on span at bounding box center [500, 431] width 11 height 12
type input "08/23/2025 2:26 PM"
type input "26"
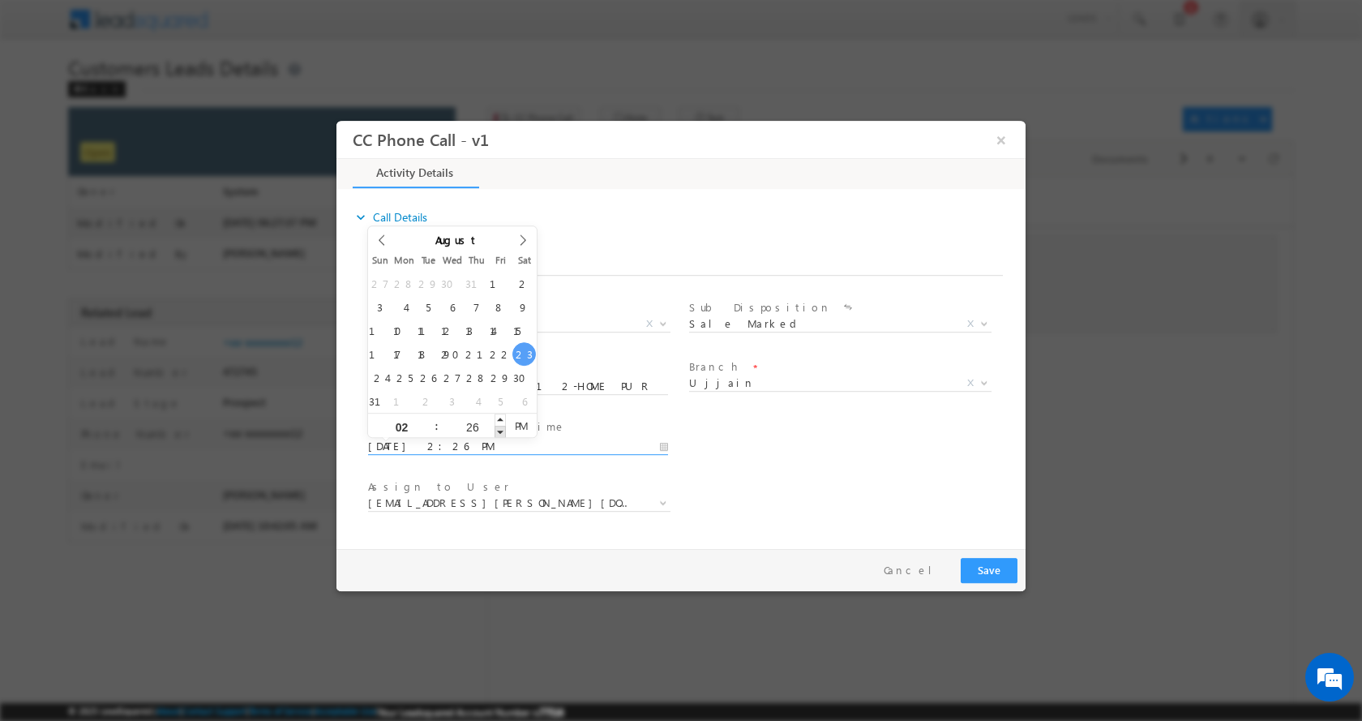
click at [497, 431] on span at bounding box center [500, 431] width 11 height 12
type input "08/23/2025 2:25 PM"
type input "25"
click at [497, 431] on span at bounding box center [500, 431] width 11 height 12
type input "08/23/2025 2:24 PM"
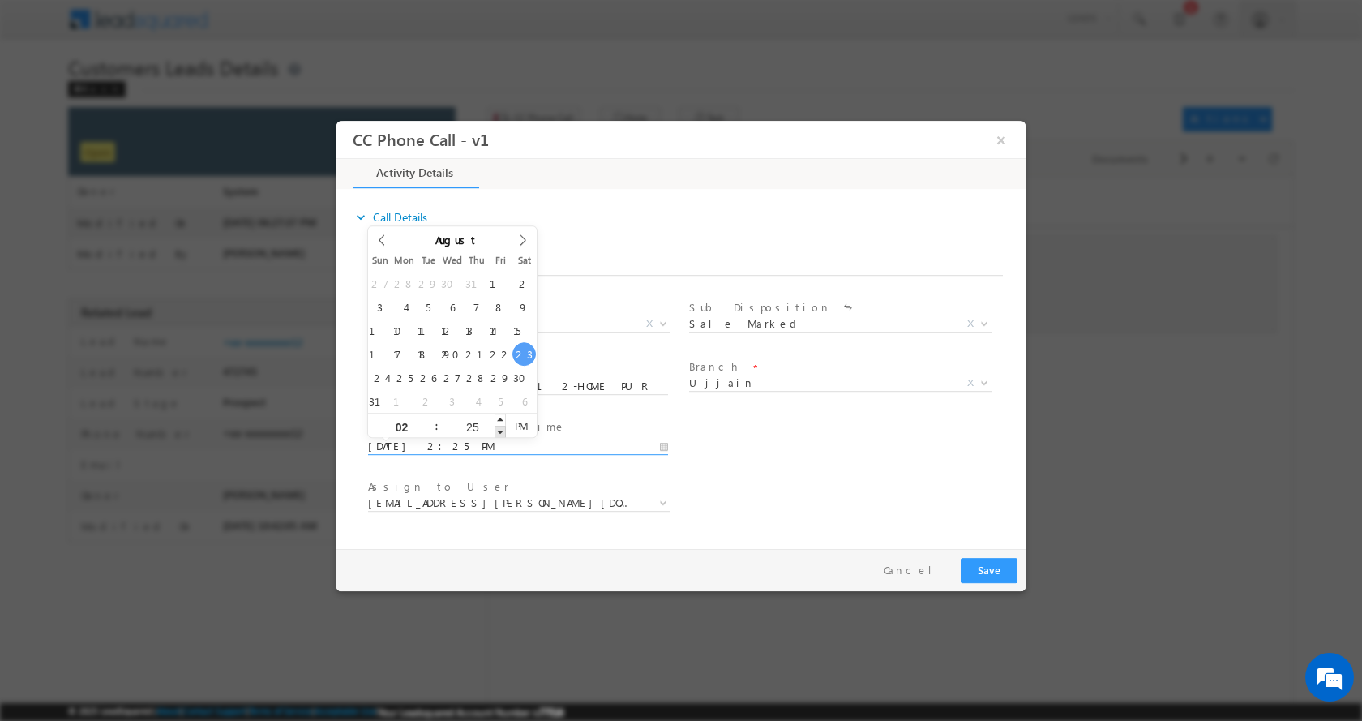
type input "24"
click at [497, 431] on span at bounding box center [500, 431] width 11 height 12
type input "08/23/2025 2:23 PM"
type input "23"
click at [497, 431] on span at bounding box center [500, 431] width 11 height 12
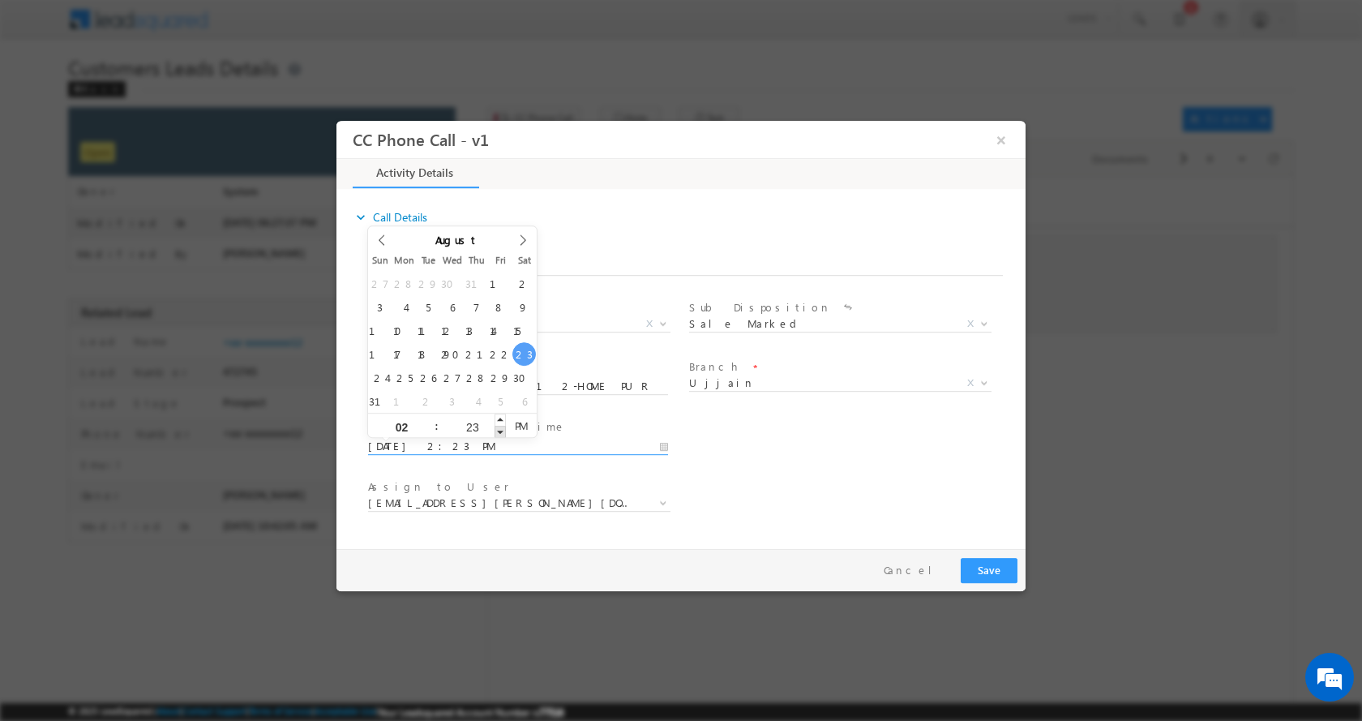
type input "08/23/2025 2:22 PM"
type input "22"
click at [497, 431] on span at bounding box center [500, 431] width 11 height 12
type input "08/23/2025 2:21 PM"
type input "21"
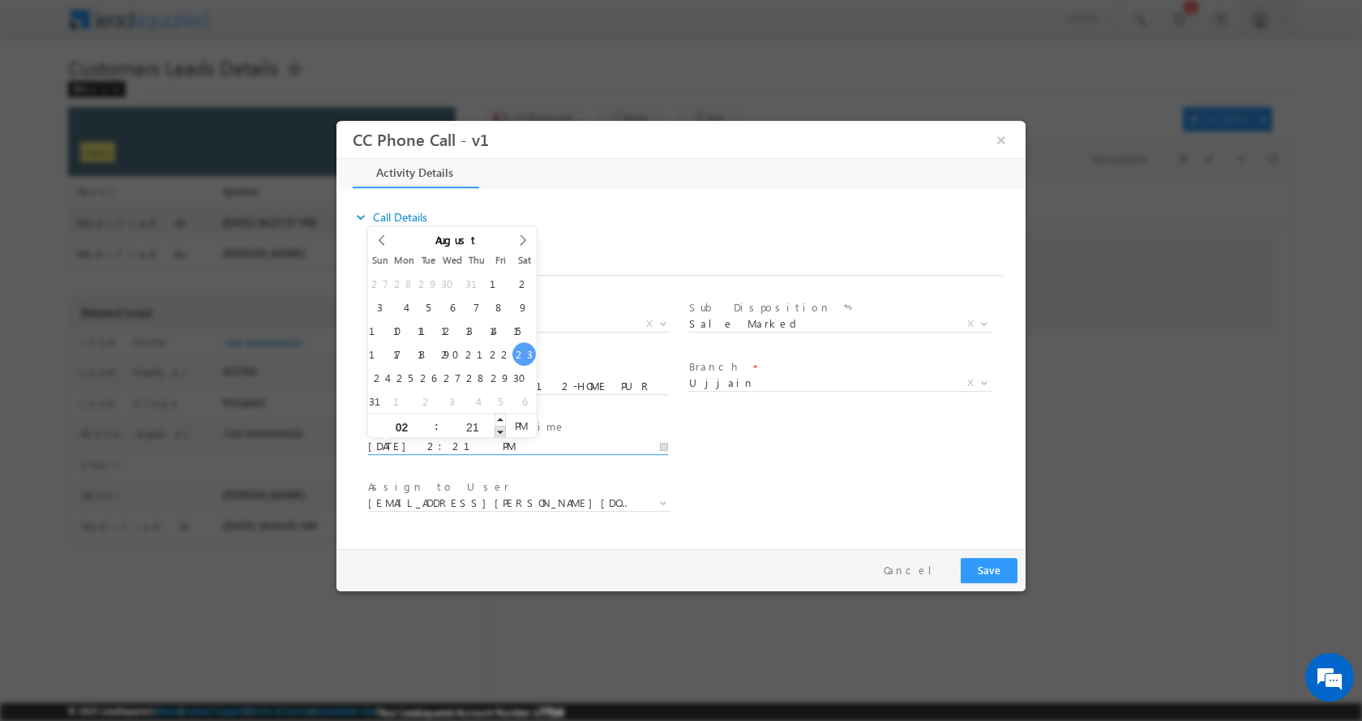
click at [497, 431] on span at bounding box center [500, 431] width 11 height 12
type input "08/23/2025 2:20 PM"
type input "20"
click at [497, 431] on span at bounding box center [500, 431] width 11 height 12
type input "08/23/2025 2:19 PM"
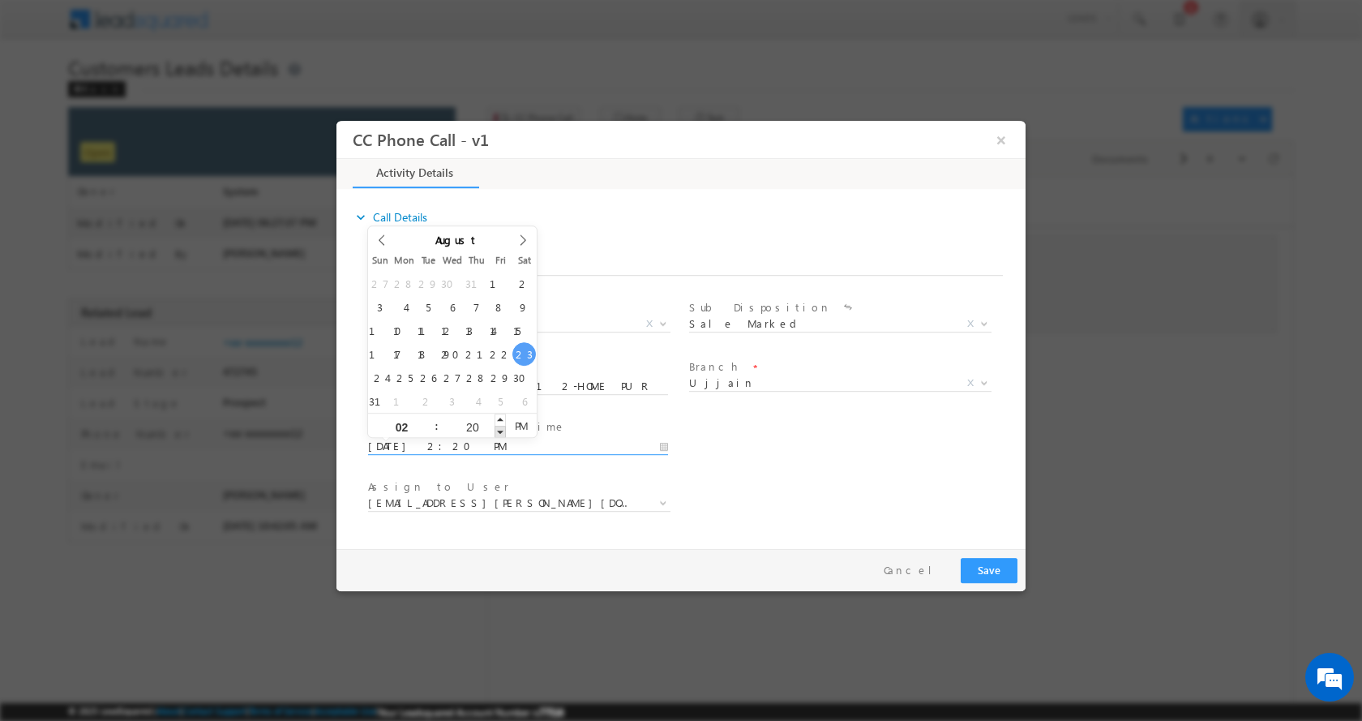
type input "19"
click at [497, 431] on span at bounding box center [500, 431] width 11 height 12
type input "08/23/2025 2:18 PM"
type input "18"
click at [497, 431] on span at bounding box center [500, 431] width 11 height 12
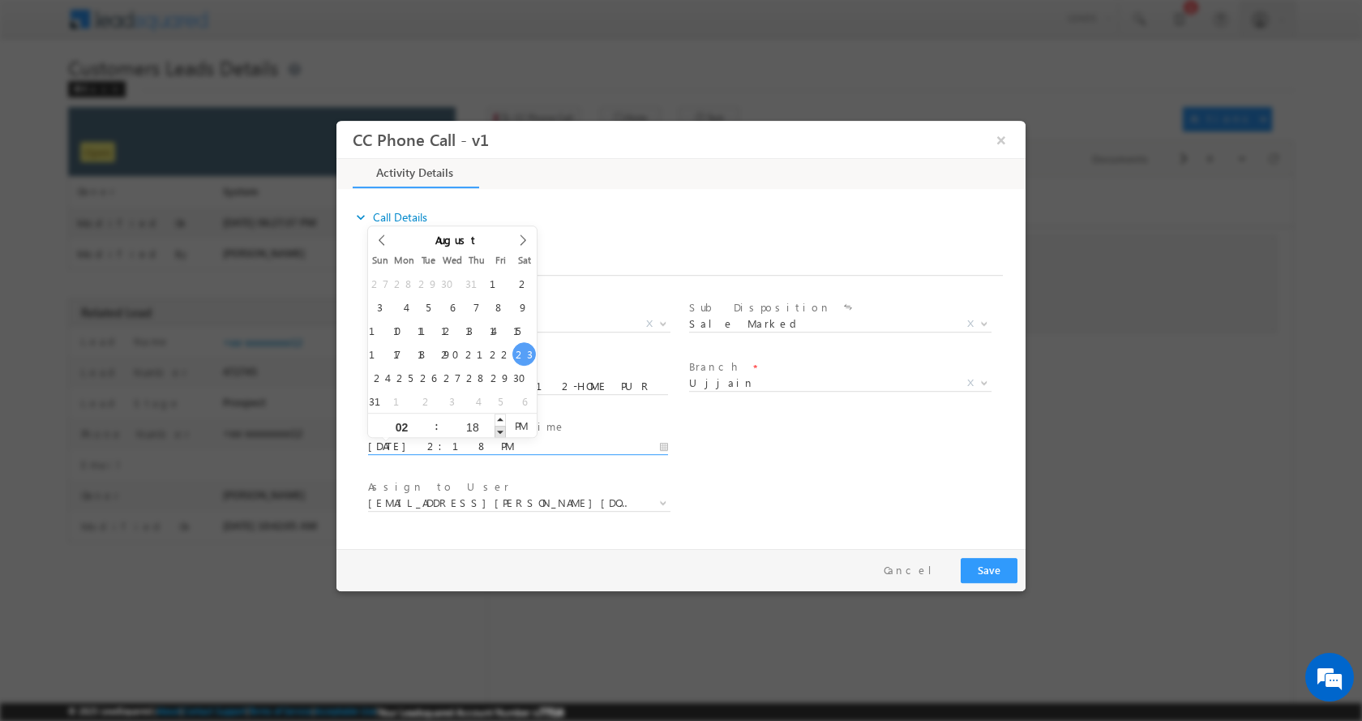
type input "08/23/2025 2:17 PM"
type input "17"
click at [497, 431] on span at bounding box center [500, 431] width 11 height 12
type input "08/23/2025 2:16 PM"
type input "16"
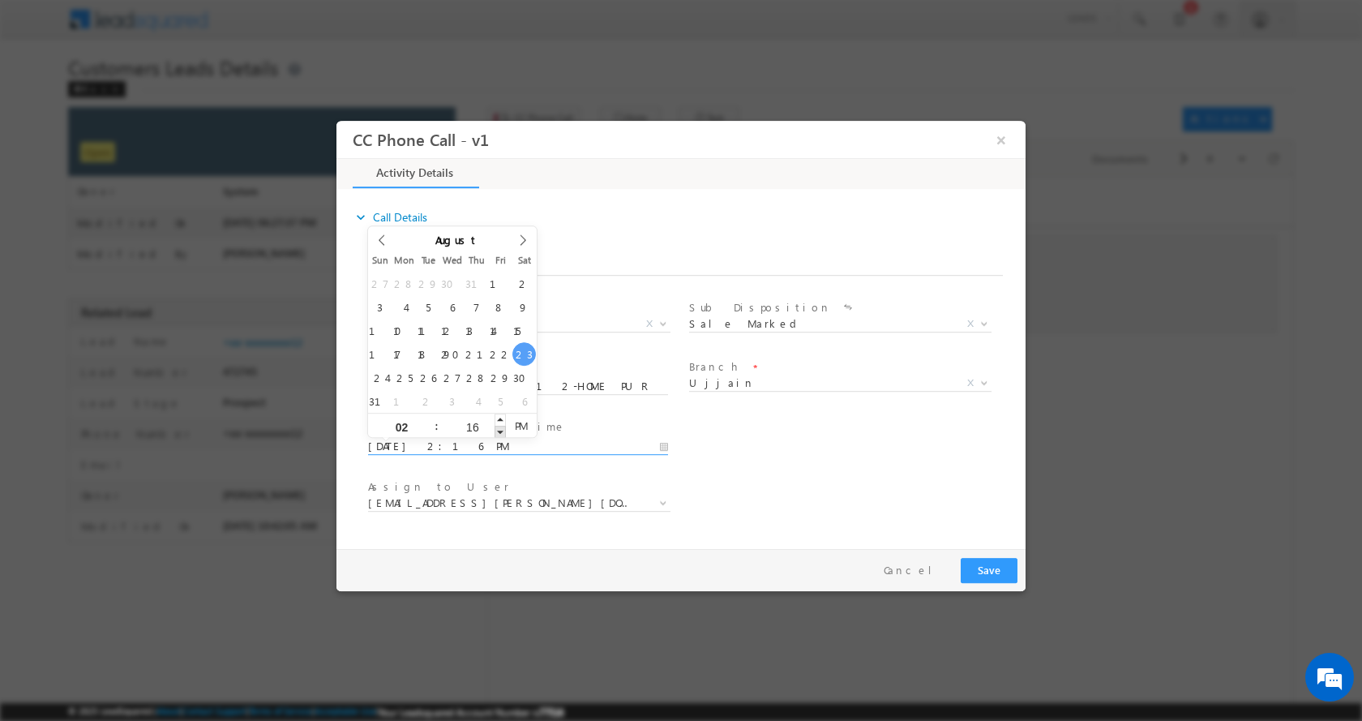
click at [497, 431] on span at bounding box center [500, 431] width 11 height 12
type input "08/23/2025 2:15 PM"
type input "15"
click at [497, 431] on span at bounding box center [500, 431] width 11 height 12
type input "08/23/2025 2:14 PM"
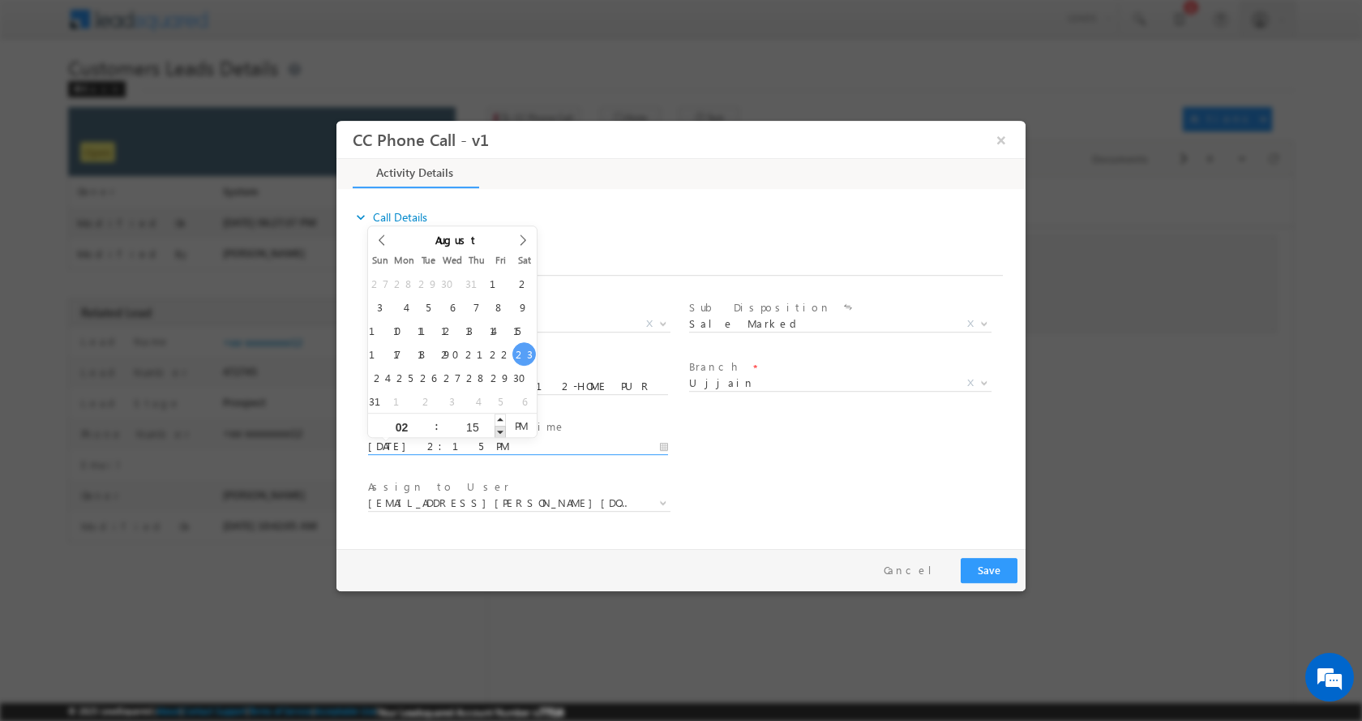
type input "14"
click at [497, 431] on span at bounding box center [500, 431] width 11 height 12
type input "08/23/2025 2:13 PM"
type input "13"
click at [497, 431] on span at bounding box center [500, 431] width 11 height 12
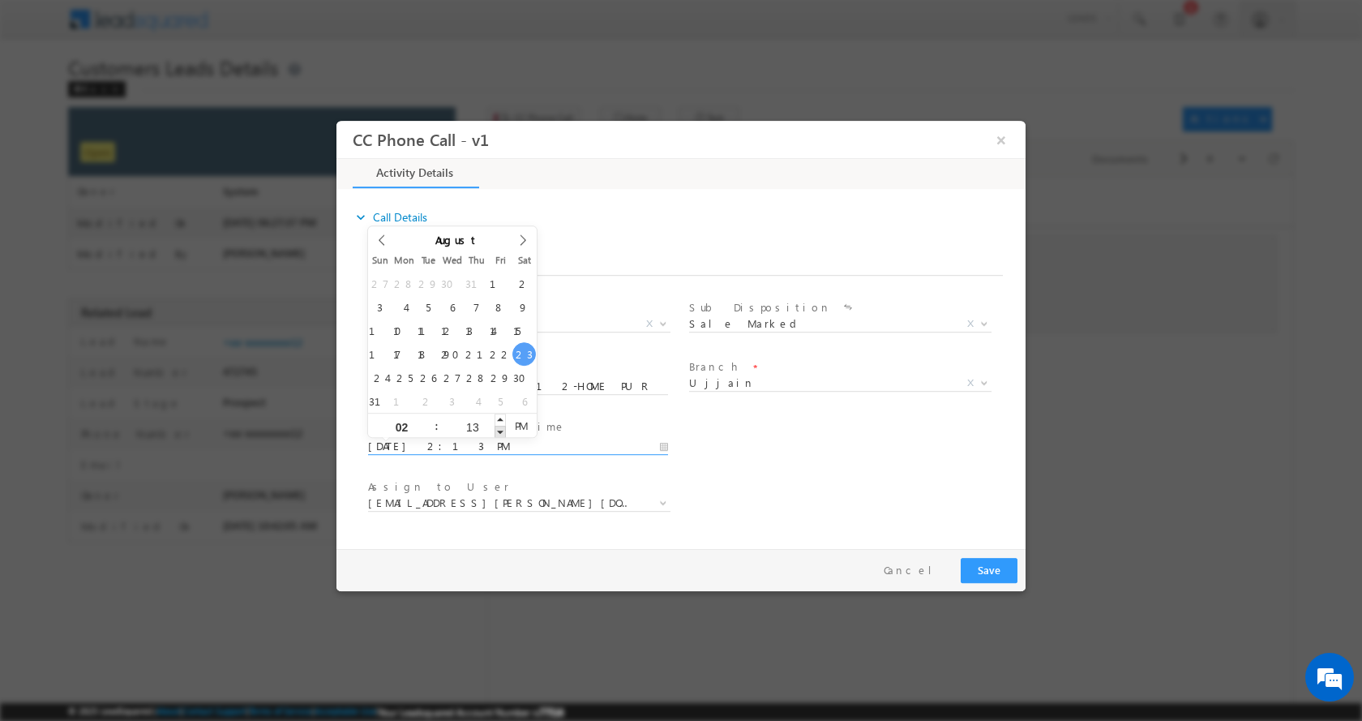
type input "08/23/2025 2:12 PM"
type input "12"
click at [497, 431] on span at bounding box center [500, 431] width 11 height 12
type input "08/23/2025 2:11 PM"
type input "11"
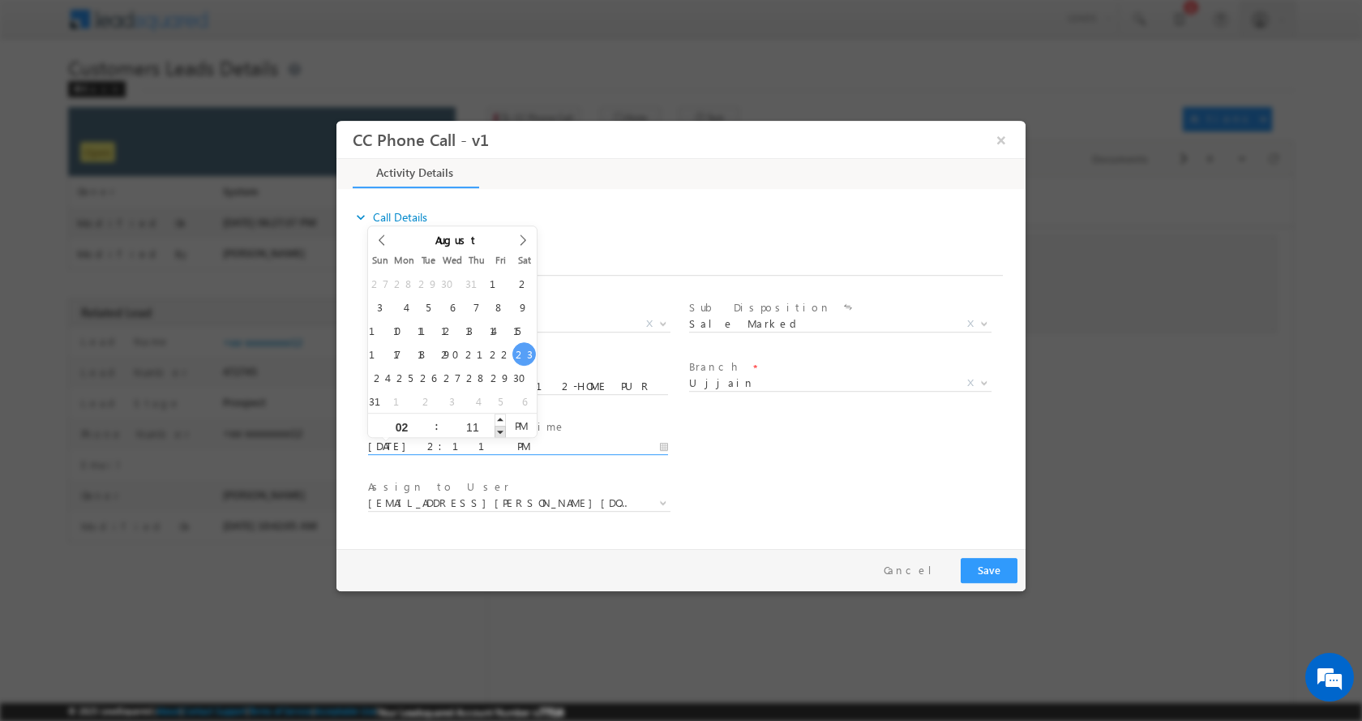
click at [497, 431] on span at bounding box center [500, 431] width 11 height 12
type input "08/23/2025 2:10 PM"
type input "10"
click at [497, 431] on span at bounding box center [500, 431] width 11 height 12
type input "08/23/2025 2:09 PM"
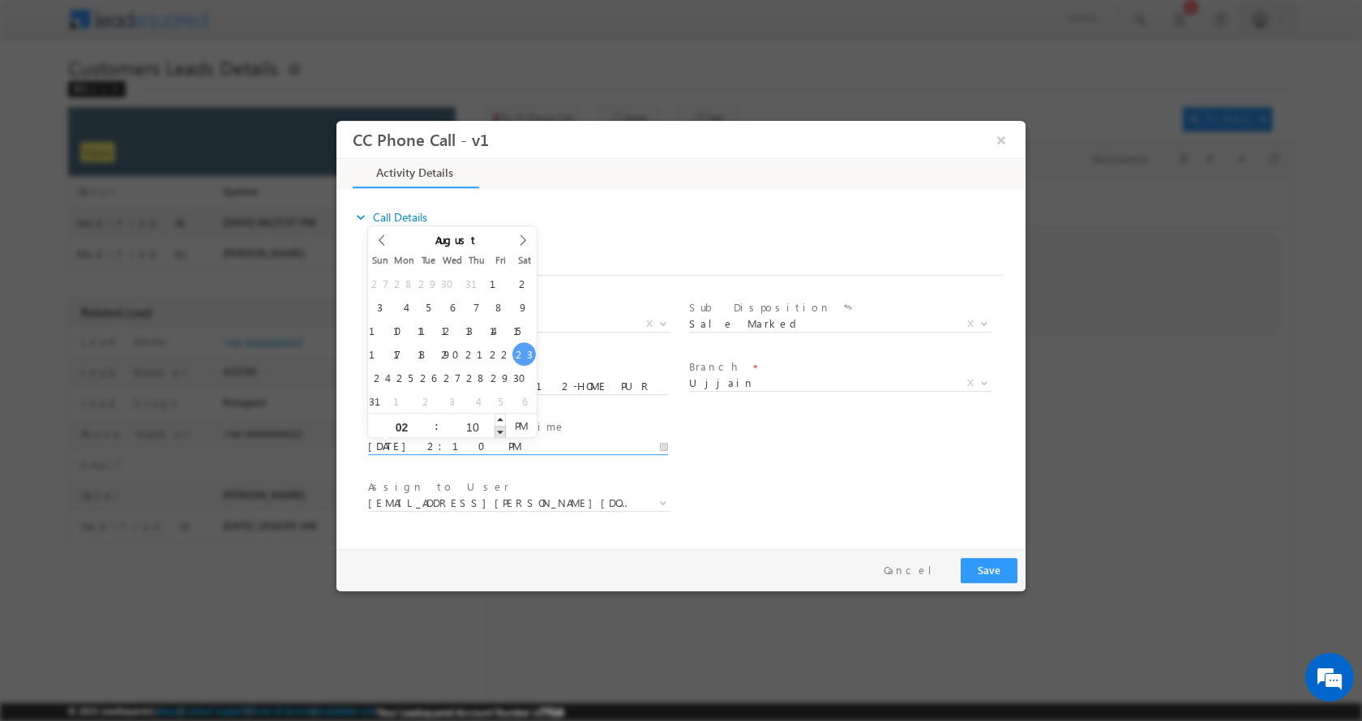
type input "09"
click at [497, 431] on span at bounding box center [500, 431] width 11 height 12
type input "08/23/2025 2:08 PM"
type input "08"
click at [497, 431] on span at bounding box center [500, 431] width 11 height 12
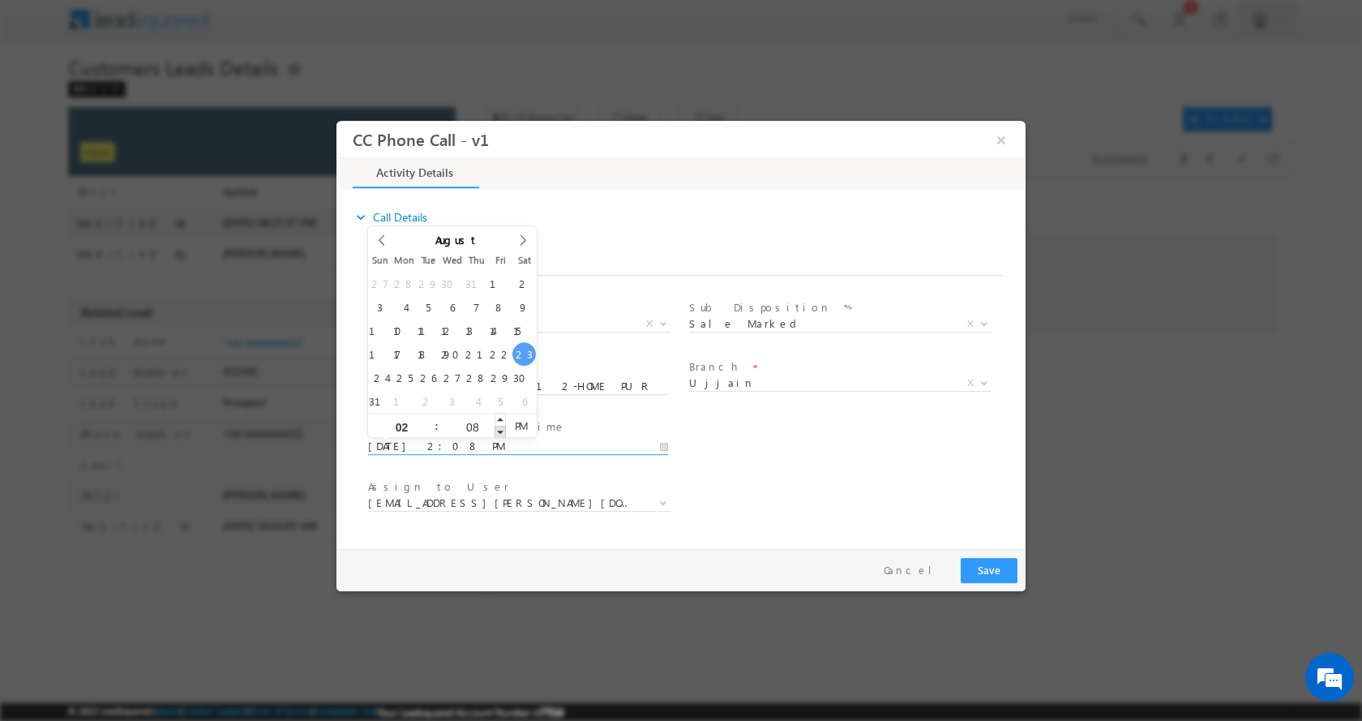
type input "08/23/2025 2:07 PM"
type input "07"
click at [497, 431] on span at bounding box center [500, 431] width 11 height 12
type input "08/23/2025 2:06 PM"
type input "06"
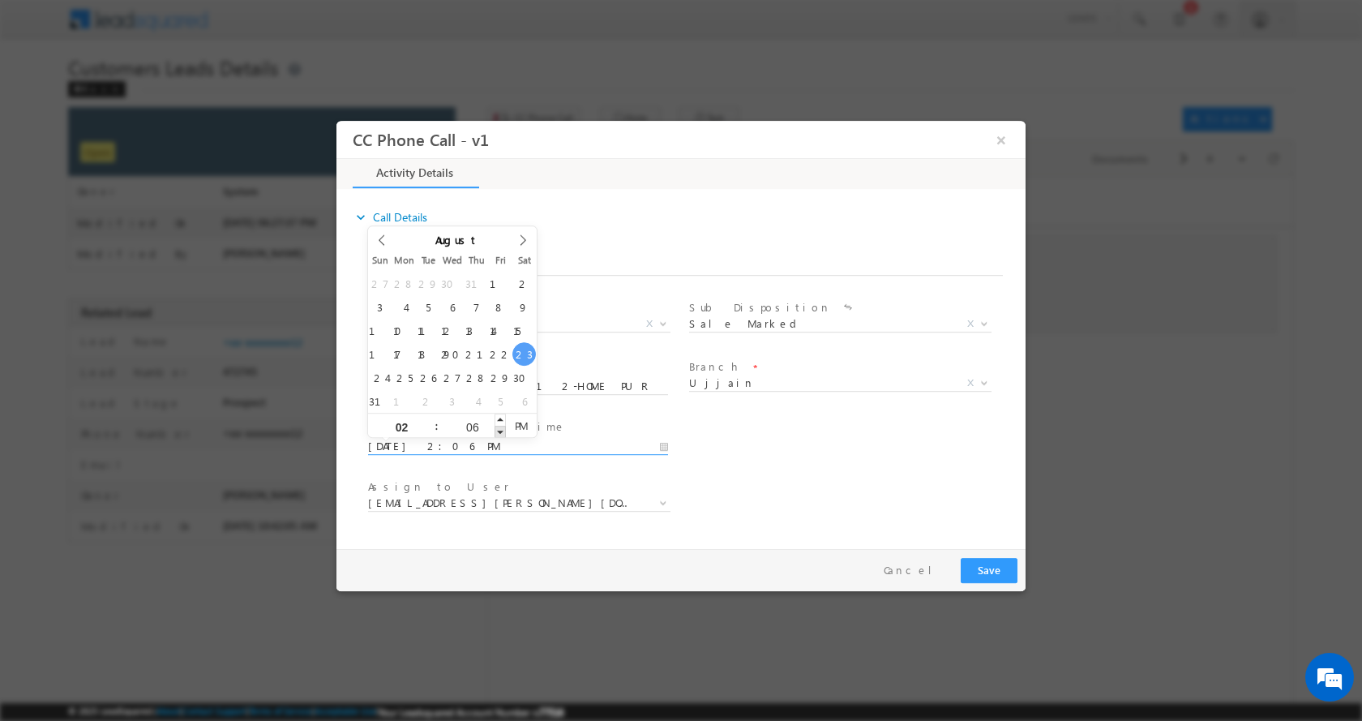
click at [497, 431] on span at bounding box center [500, 431] width 11 height 12
type input "08/23/2025 2:05 PM"
type input "05"
click at [497, 431] on span at bounding box center [500, 431] width 11 height 12
type input "08/23/2025 2:04 PM"
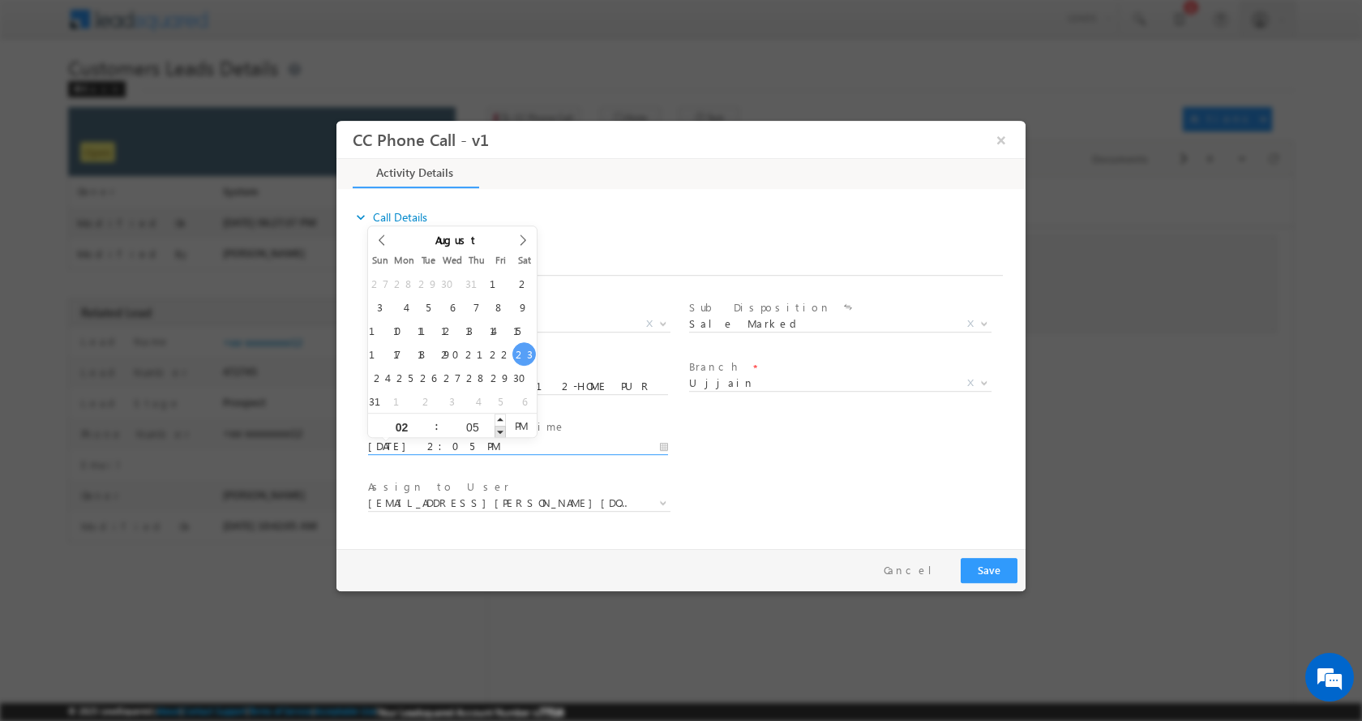
type input "04"
click at [497, 431] on span at bounding box center [500, 431] width 11 height 12
type input "08/23/2025 2:03 PM"
type input "03"
click at [497, 431] on span at bounding box center [500, 431] width 11 height 12
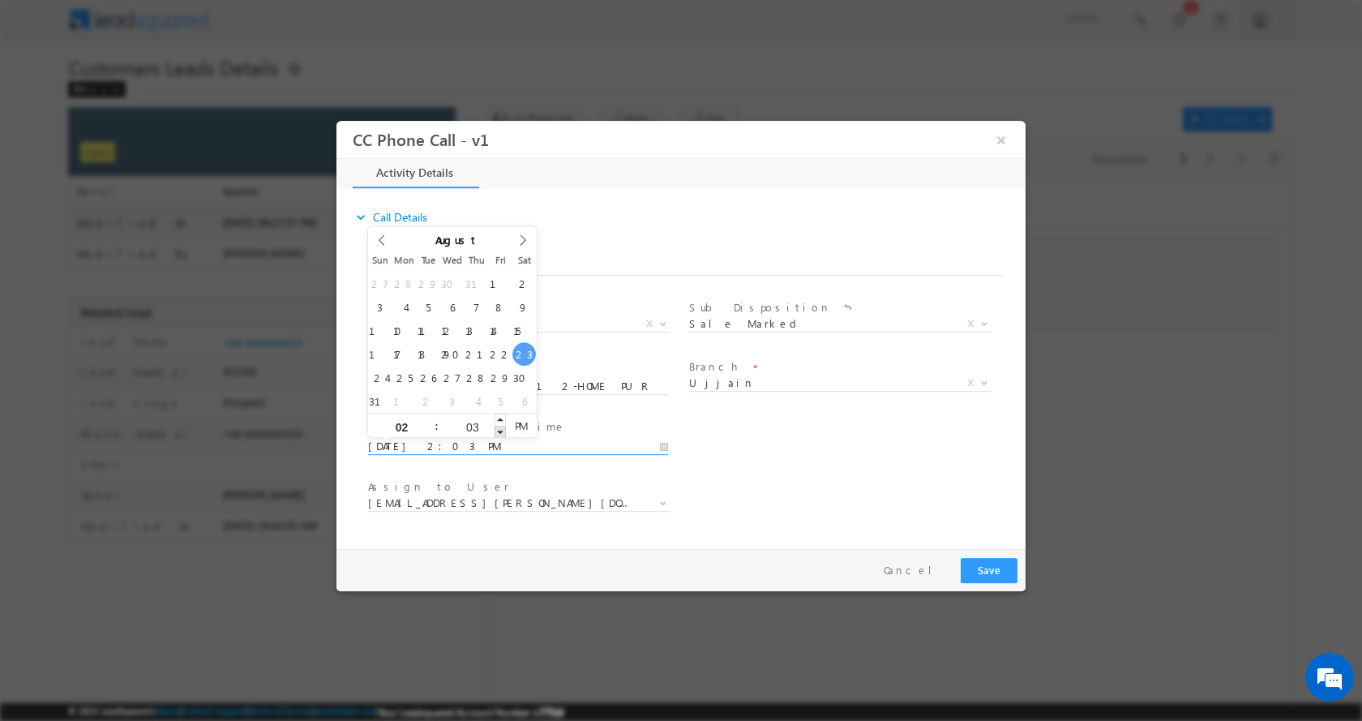
type input "08/23/2025 2:02 PM"
type input "02"
click at [497, 431] on span at bounding box center [500, 431] width 11 height 12
type input "08/23/2025 2:01 PM"
type input "01"
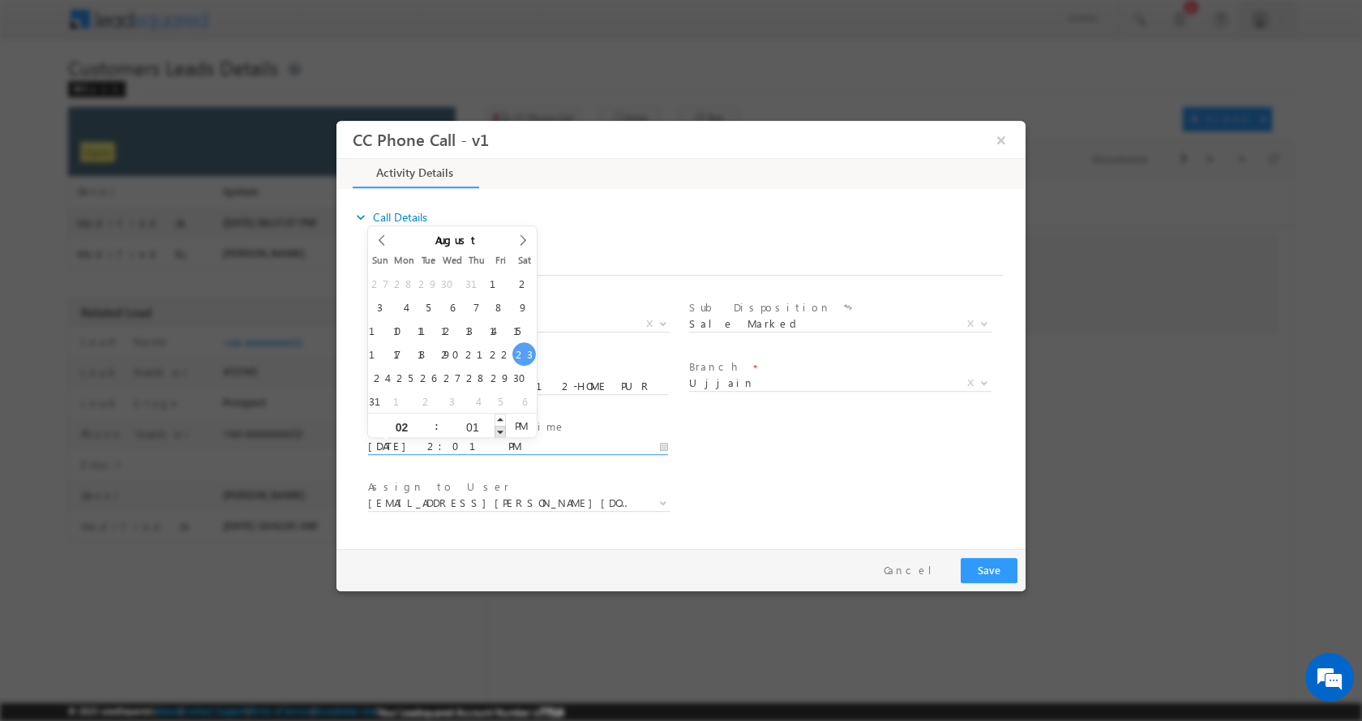
click at [497, 431] on span at bounding box center [500, 431] width 11 height 12
click at [981, 566] on button "Save" at bounding box center [989, 569] width 57 height 25
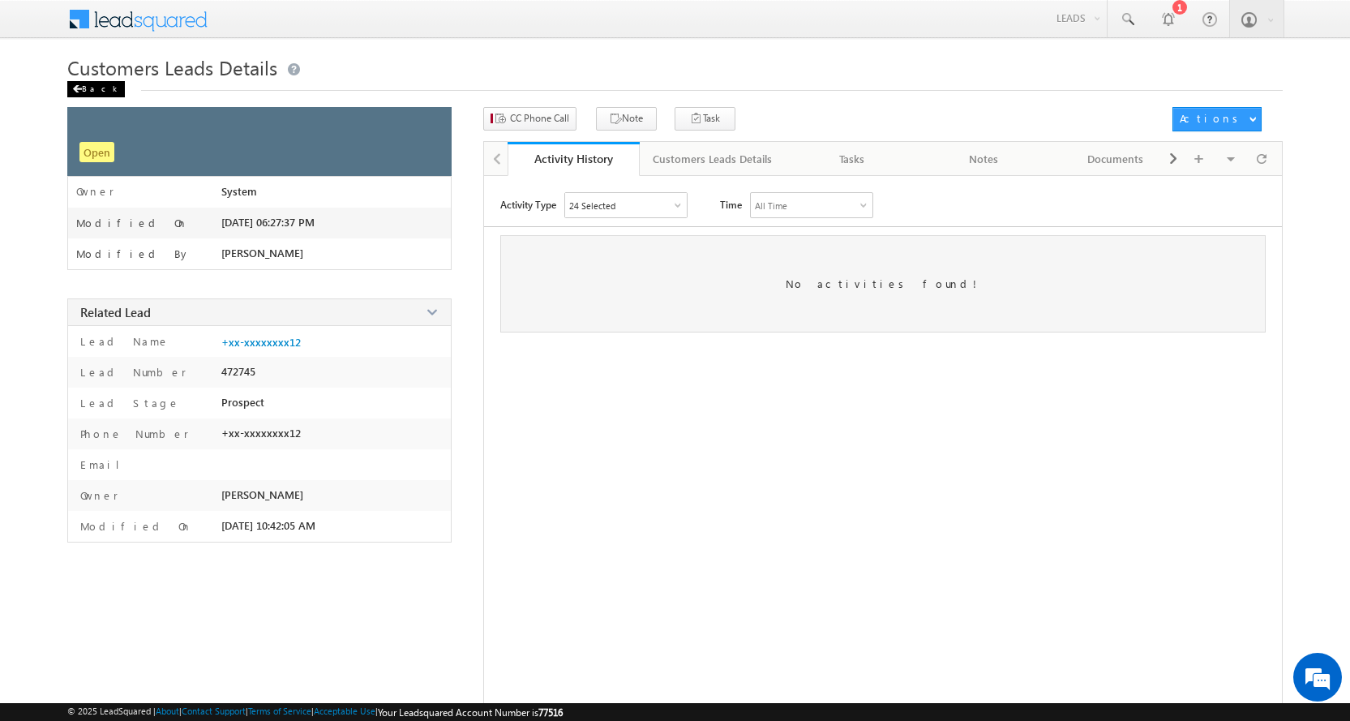
click at [85, 87] on div "Back" at bounding box center [96, 89] width 58 height 16
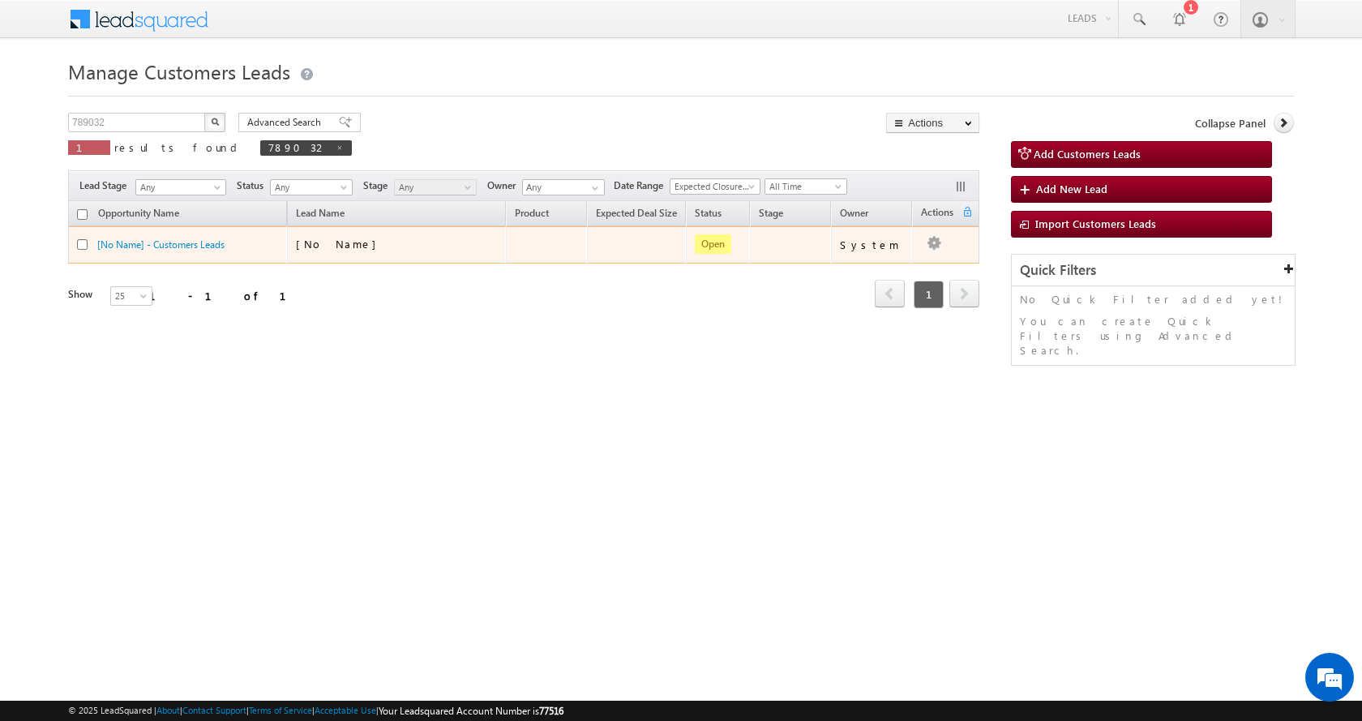
click at [155, 234] on td "[No Name] - Customers Leads" at bounding box center [177, 244] width 219 height 37
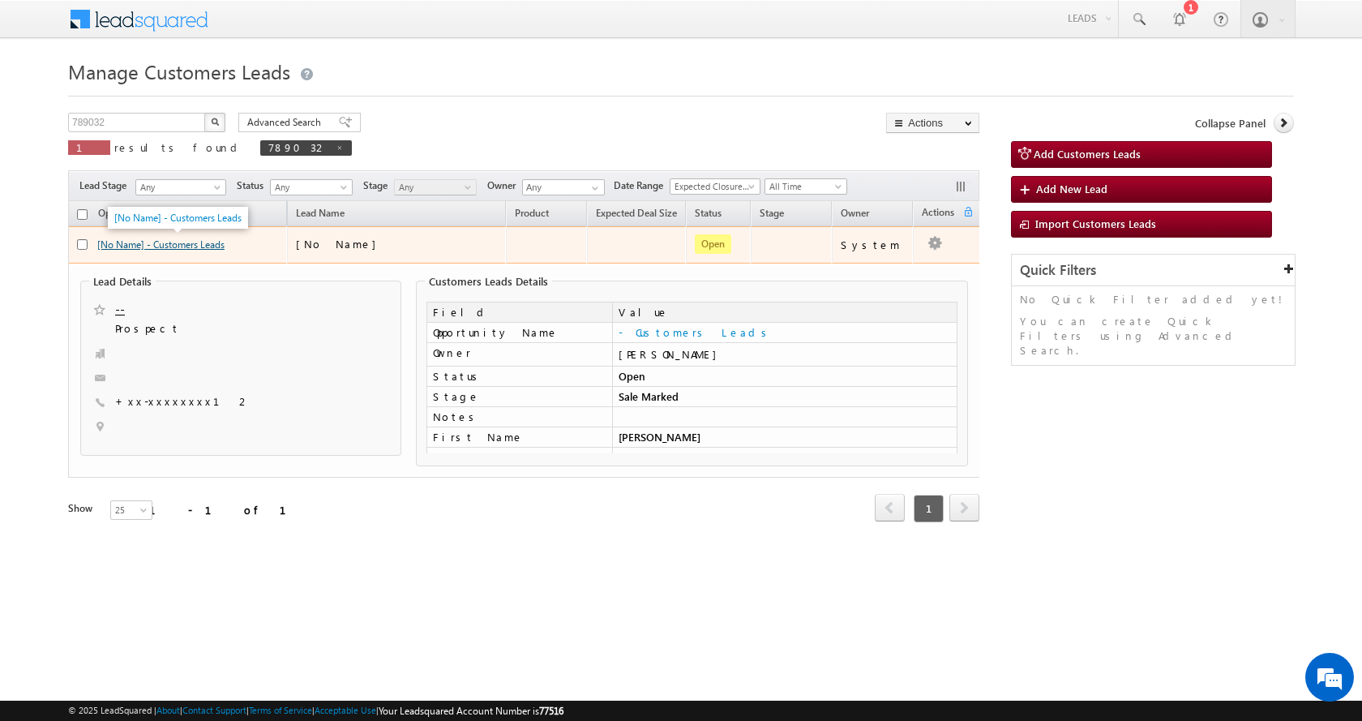
click at [203, 246] on link "[No Name] - Customers Leads" at bounding box center [160, 244] width 127 height 12
click at [176, 245] on link "[No Name] - Customers Leads" at bounding box center [160, 244] width 127 height 12
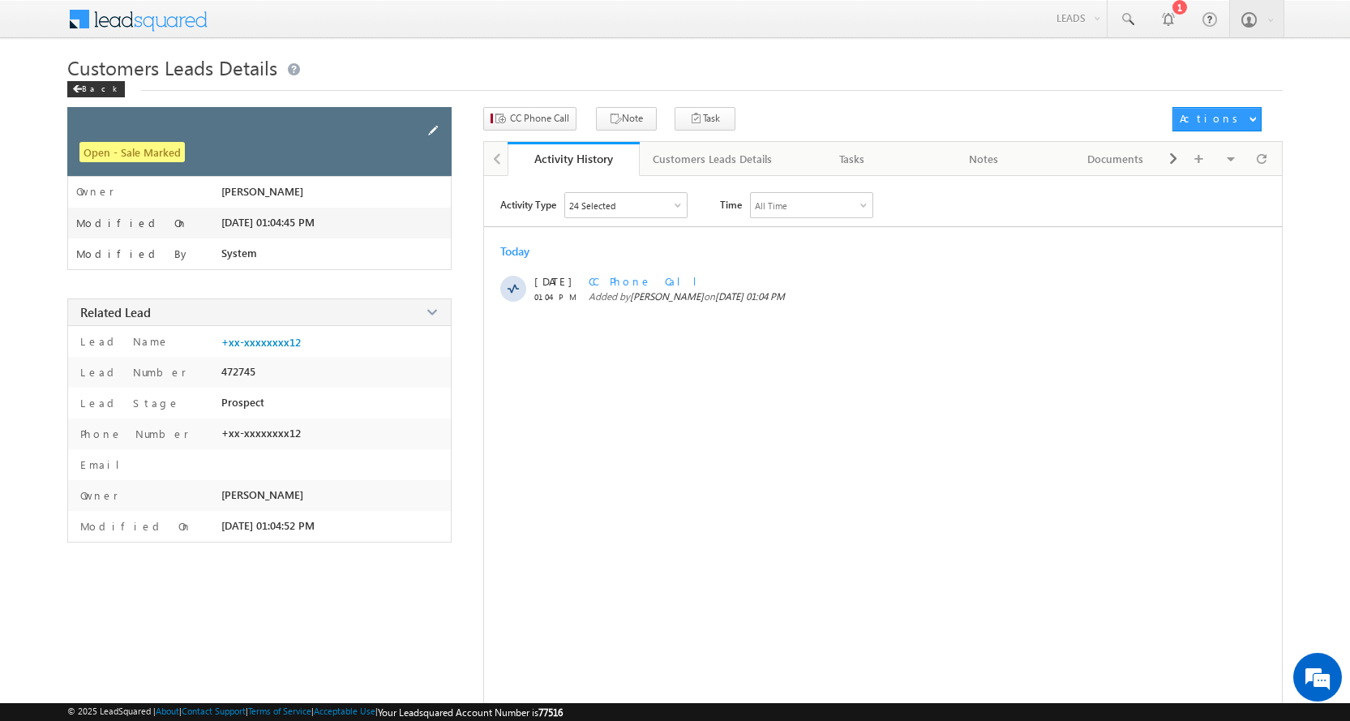
click at [439, 122] on span at bounding box center [433, 131] width 18 height 18
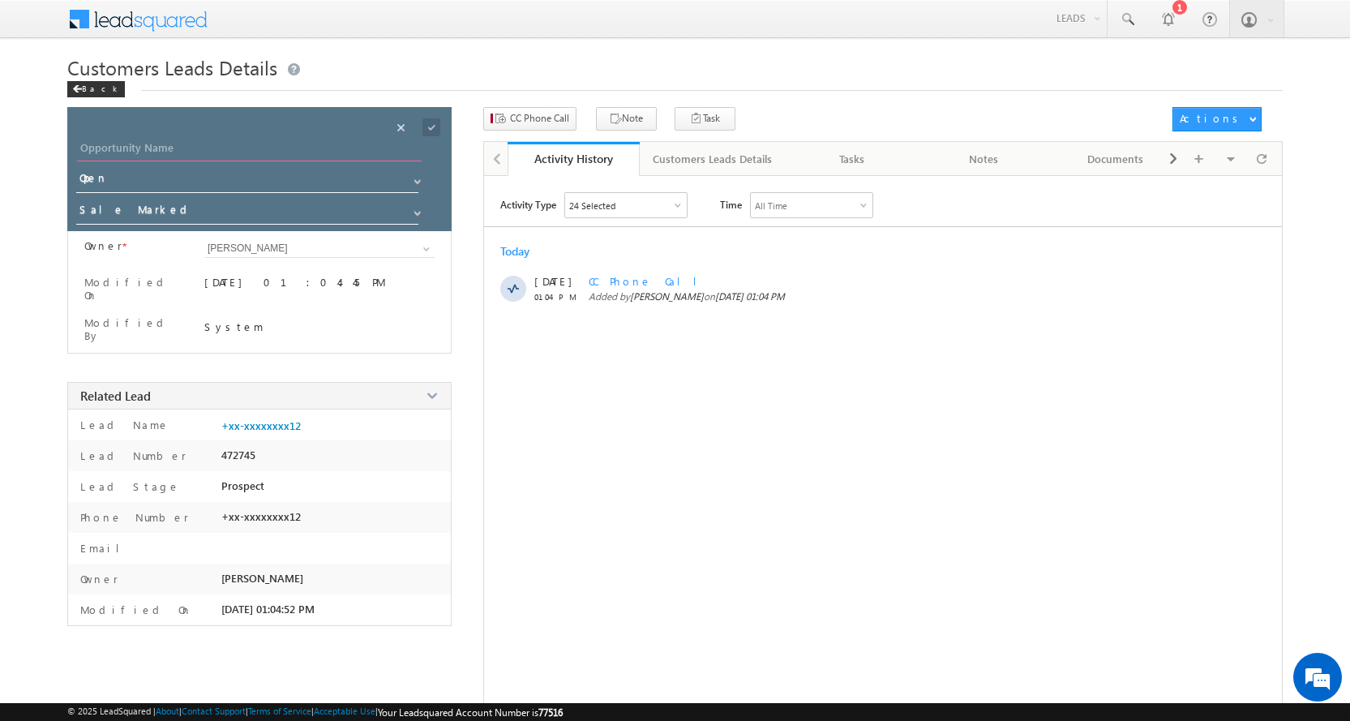
click at [171, 149] on input "Opportunity Name" at bounding box center [249, 150] width 345 height 23
type input "nand [PERSON_NAME]"
click at [164, 180] on input "Open" at bounding box center [248, 181] width 344 height 26
click at [411, 183] on span at bounding box center [417, 181] width 13 height 13
click at [151, 165] on div "nand kishor" at bounding box center [269, 153] width 384 height 29
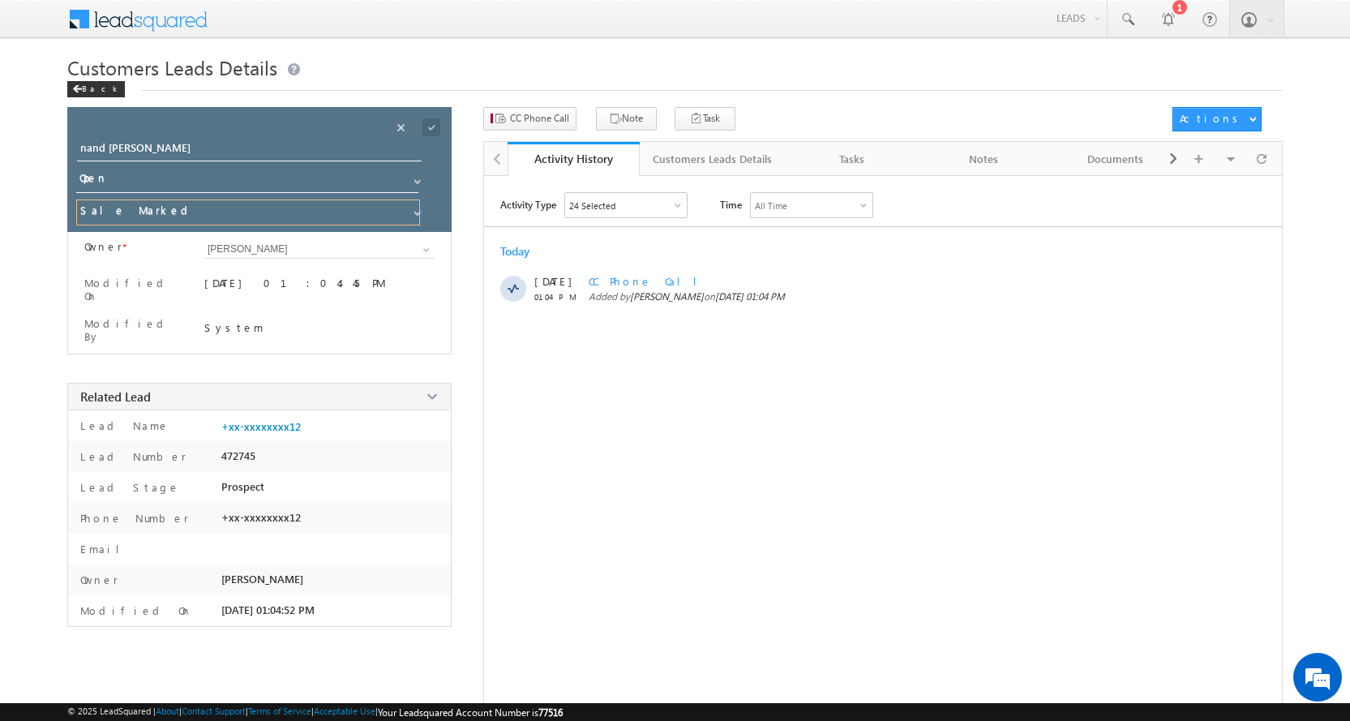
click at [201, 208] on input "Sale Marked" at bounding box center [248, 212] width 344 height 26
type input "s"
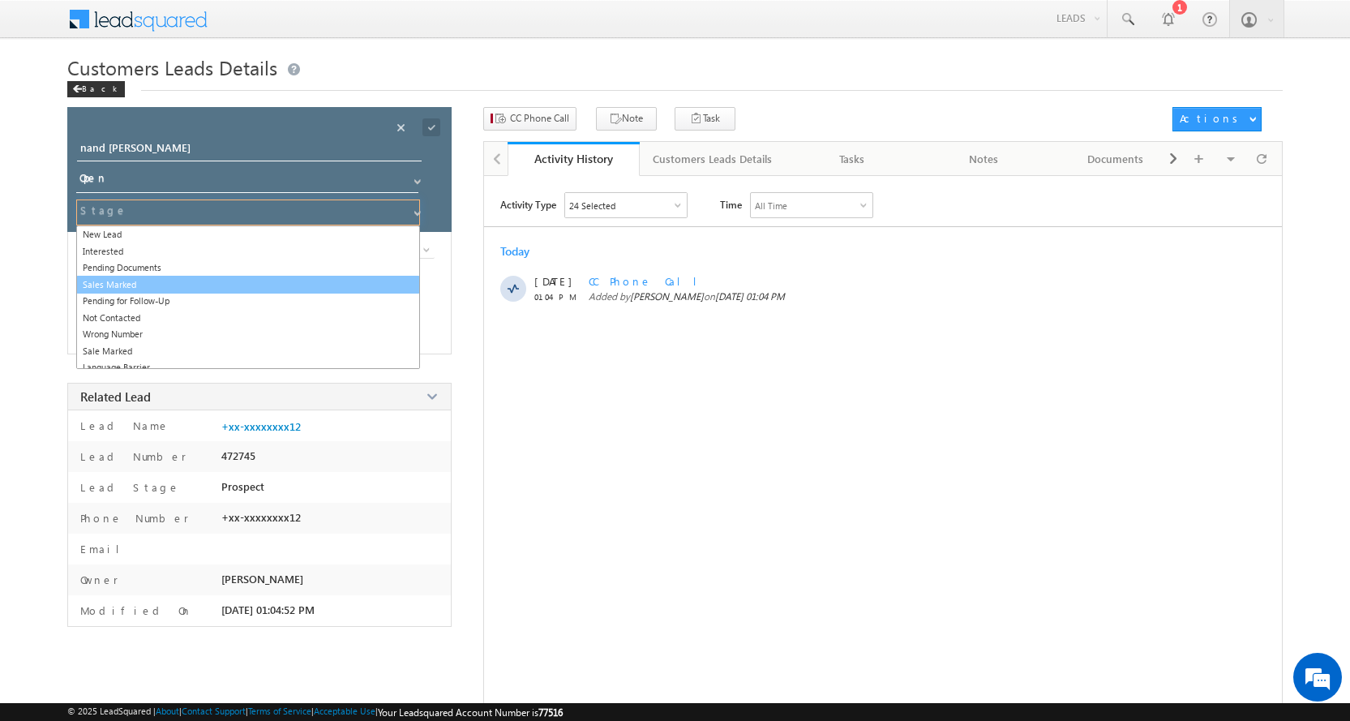
click at [165, 280] on link "Sales Marked" at bounding box center [248, 285] width 344 height 19
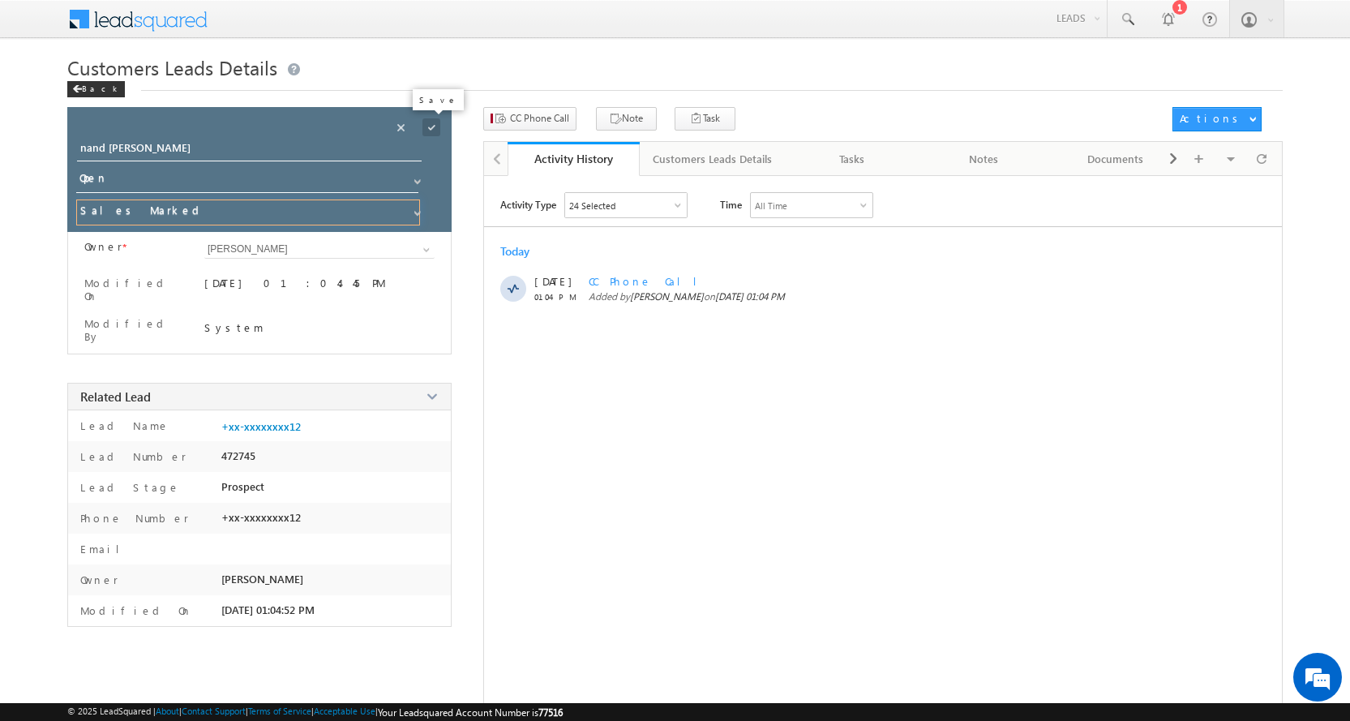
type input "Sales Marked"
click at [430, 126] on span at bounding box center [431, 127] width 18 height 18
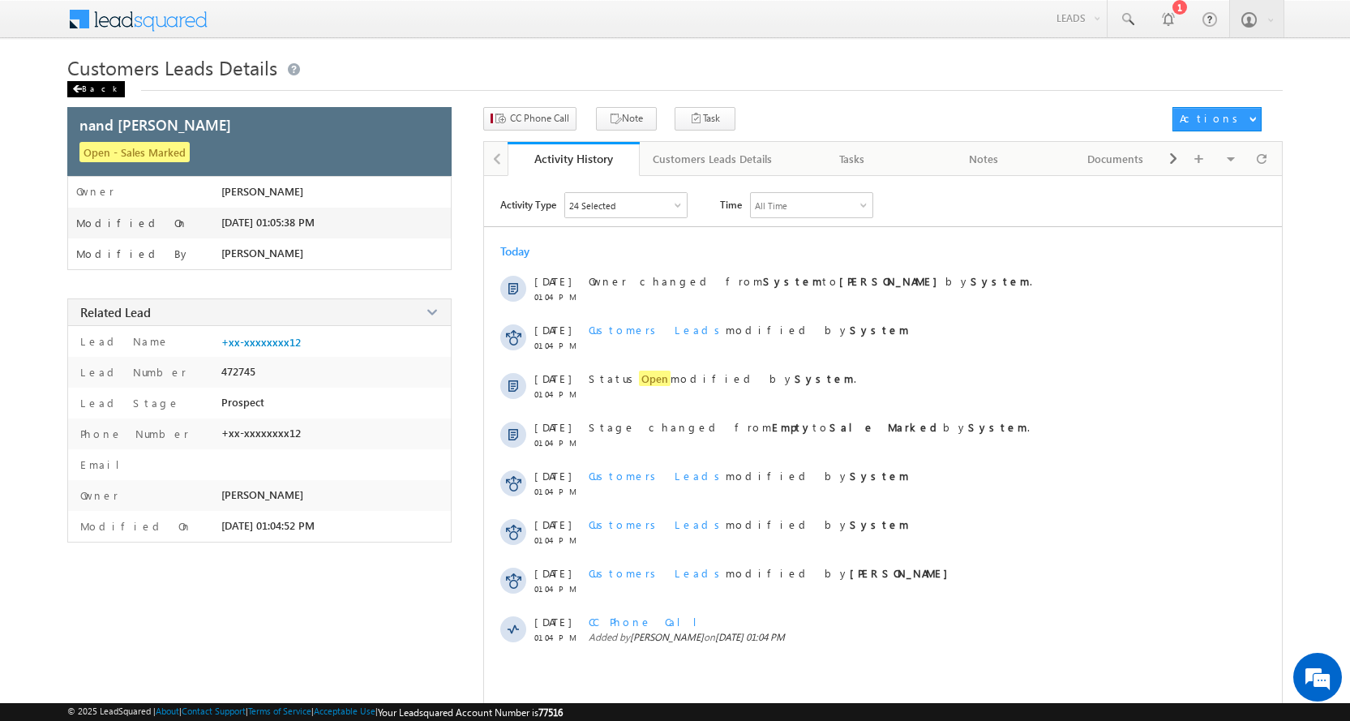
click at [84, 88] on div "Back" at bounding box center [96, 89] width 58 height 16
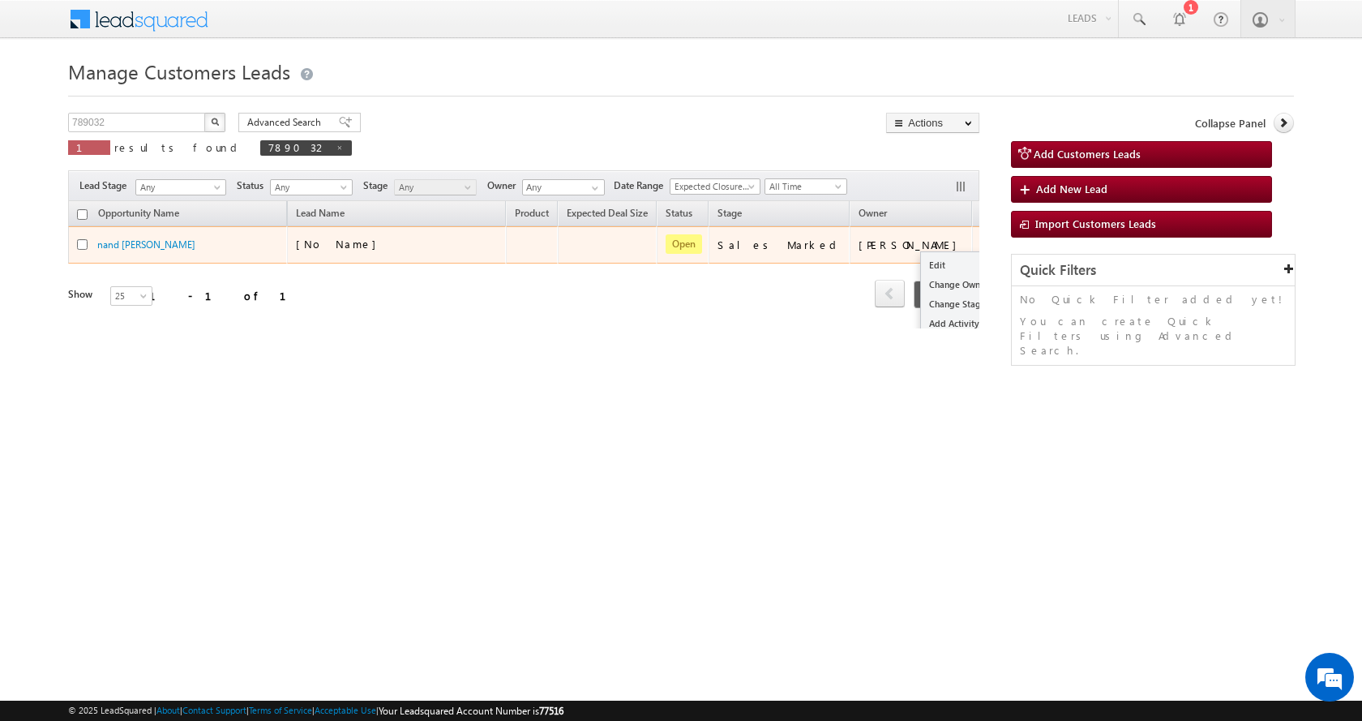
click at [986, 246] on button "button" at bounding box center [994, 244] width 16 height 16
click at [921, 267] on link "Edit" at bounding box center [961, 264] width 81 height 19
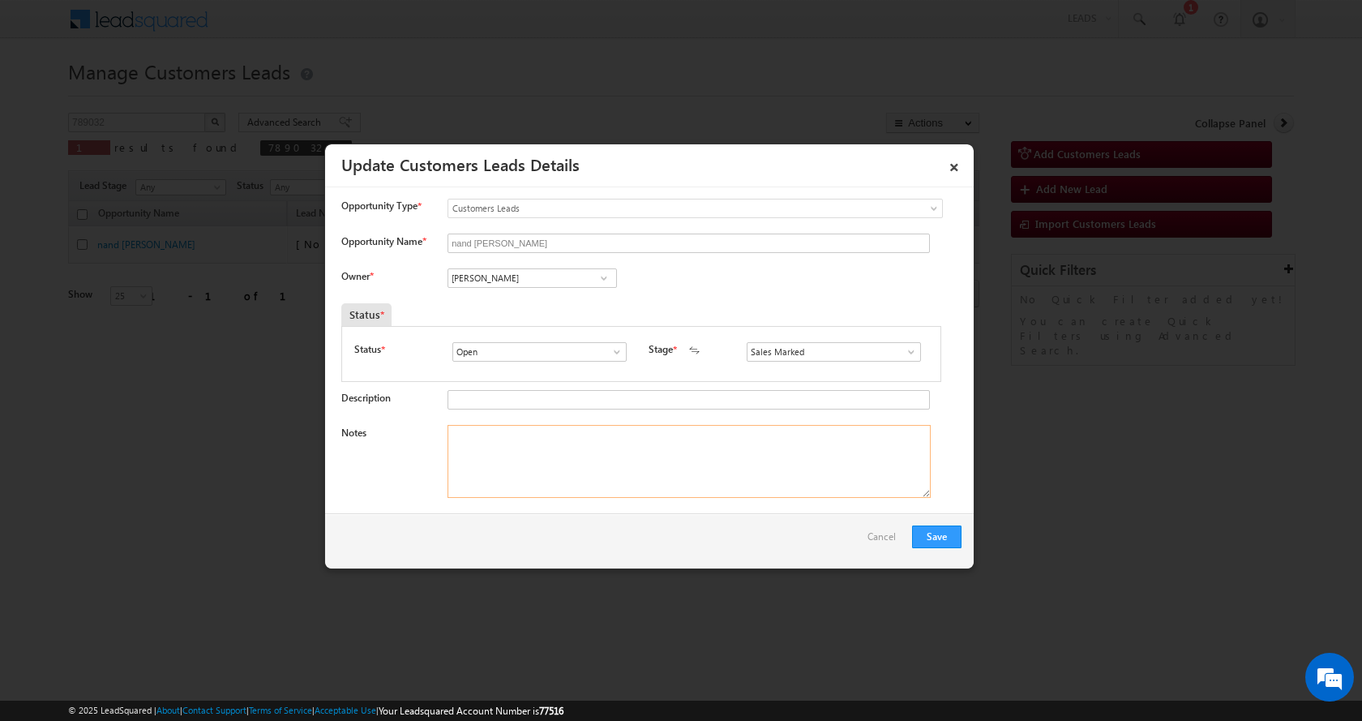
click at [484, 452] on textarea "Notes" at bounding box center [689, 461] width 483 height 73
paste textarea "[PERSON_NAME]-9827536312-HOME PURCHASE-LOAN-8 L-PV-17-AGE-[DEMOGRAPHIC_DATA]-BU…"
type textarea "[PERSON_NAME]-9827536312-HOME PURCHASE-LOAN-8 L-PV-17-AGE-[DEMOGRAPHIC_DATA]-BU…"
click at [493, 271] on input "[PERSON_NAME]" at bounding box center [532, 277] width 169 height 19
paste input "[PERSON_NAME]"
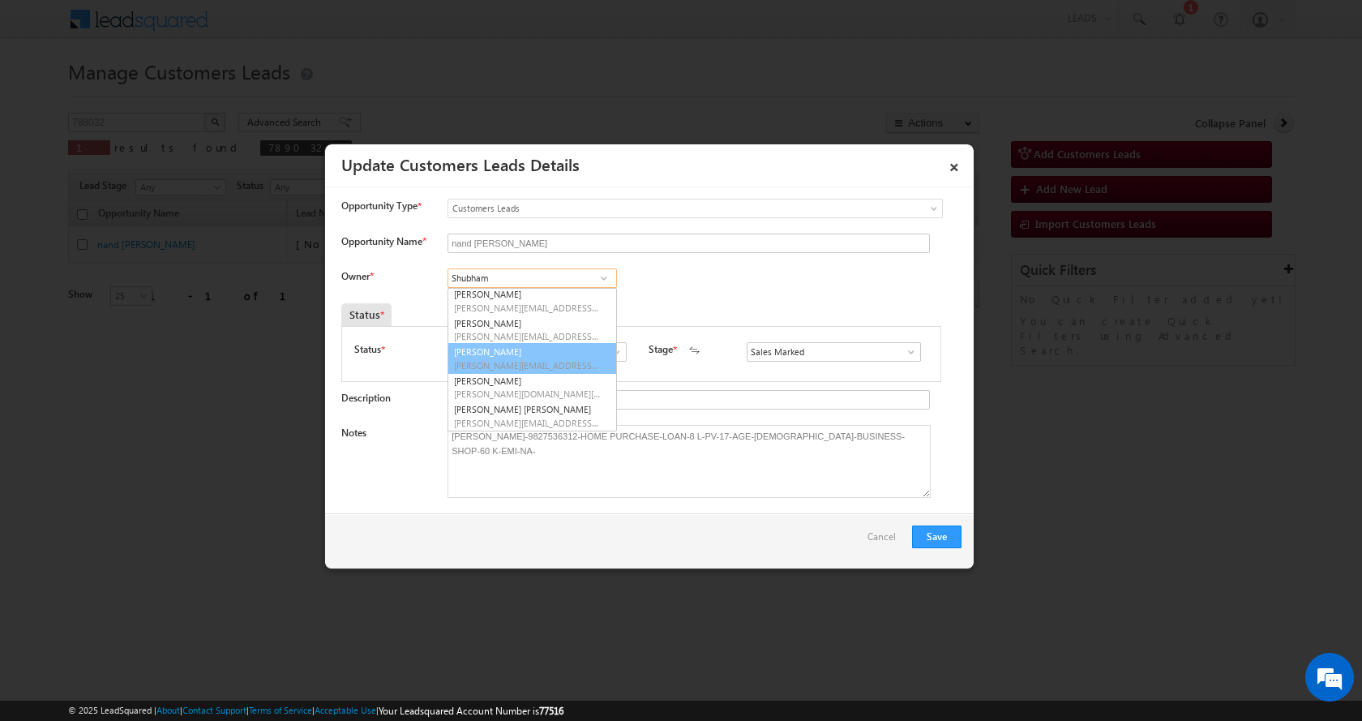
scroll to position [87, 0]
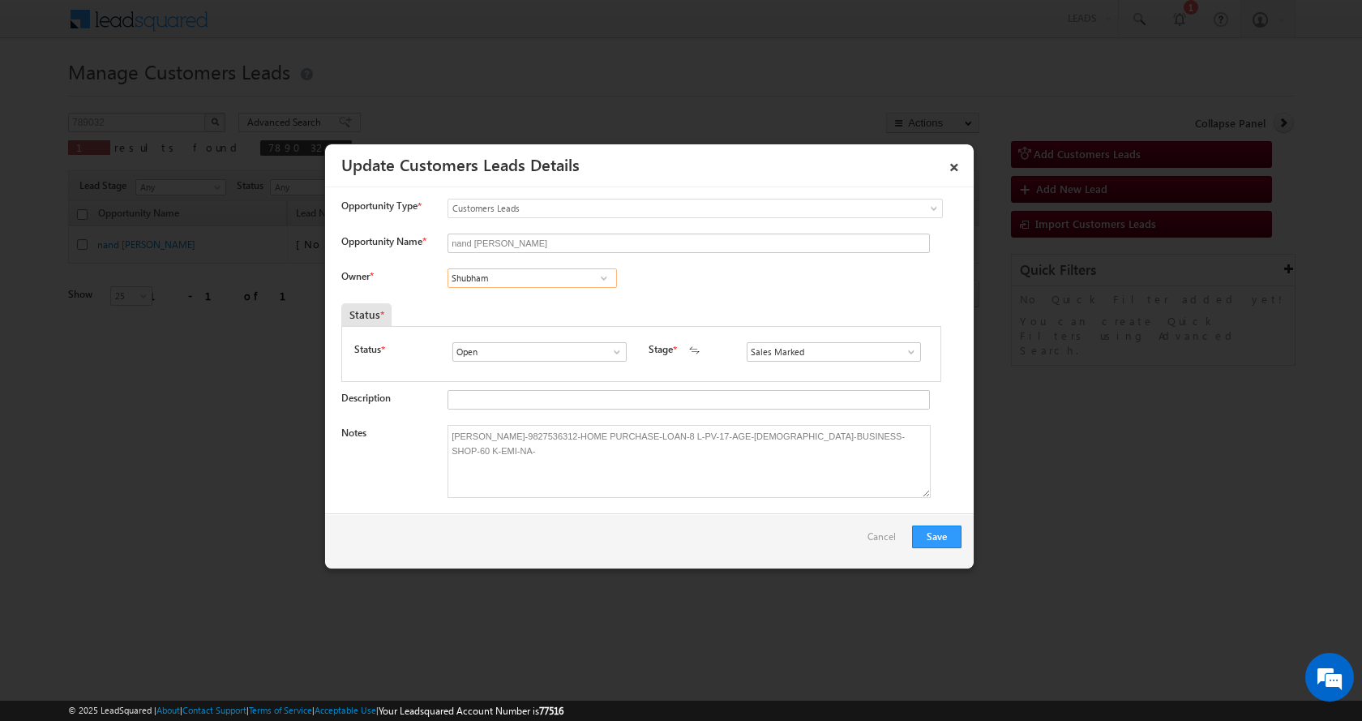
click at [535, 282] on input "Shubham" at bounding box center [532, 277] width 169 height 19
click at [516, 279] on input "Ajay" at bounding box center [532, 277] width 169 height 19
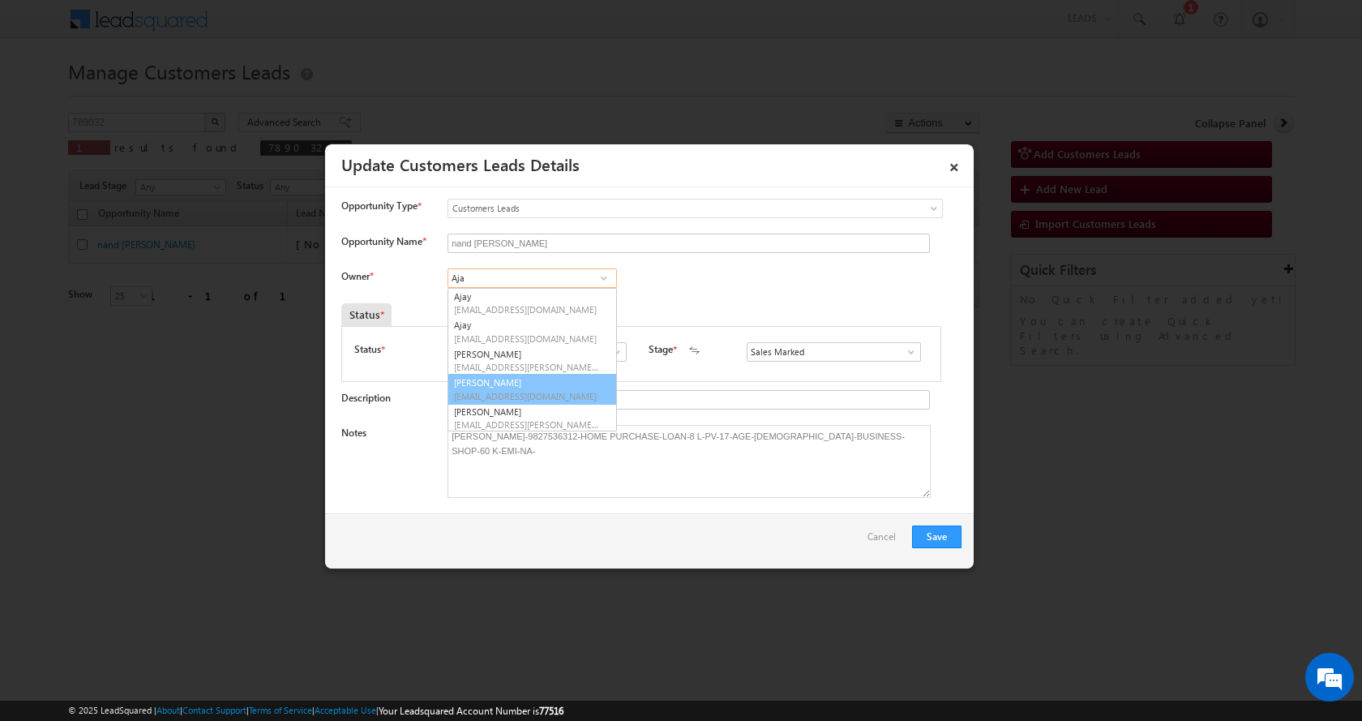
scroll to position [32, 0]
type input "[PERSON_NAME]"
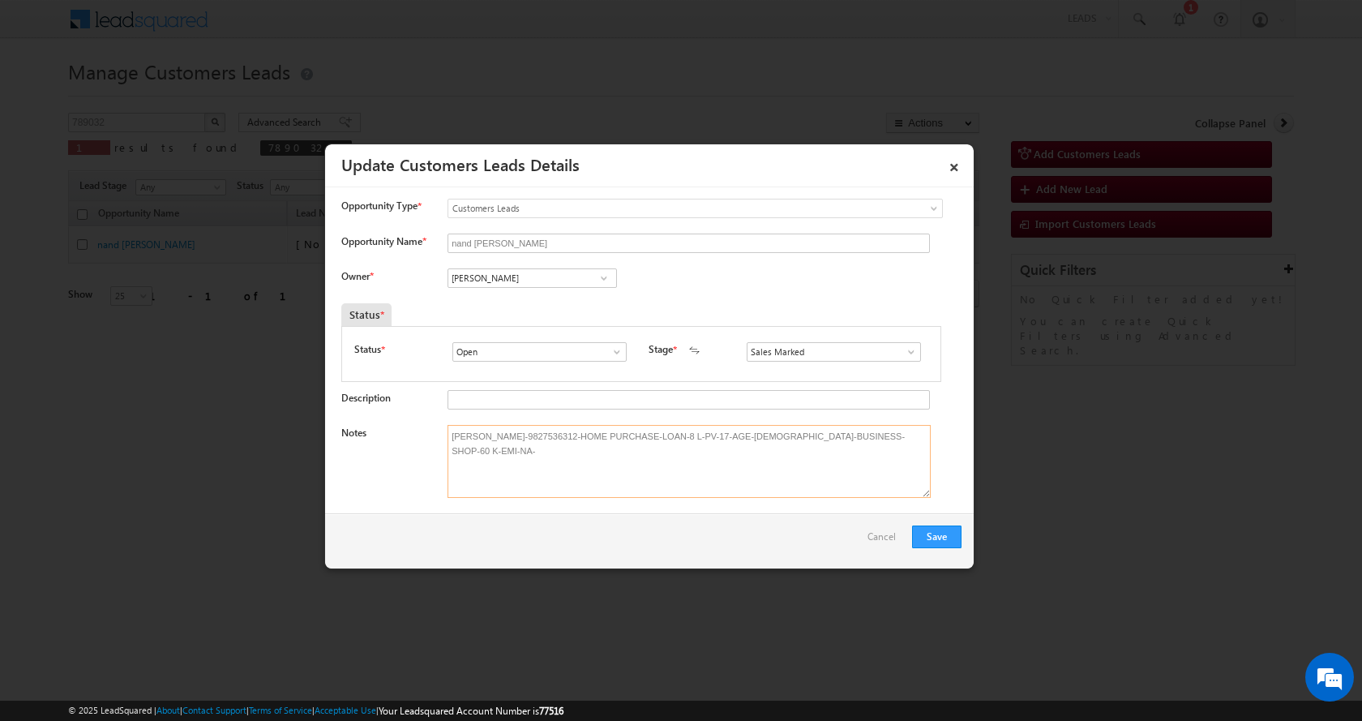
click at [898, 432] on textarea "[PERSON_NAME]-9827536312-HOME PURCHASE-LOAN-8 L-PV-17-AGE-[DEMOGRAPHIC_DATA]-BU…" at bounding box center [689, 461] width 483 height 73
type textarea "[PERSON_NAME]-9827536312-HOME PURCHASE-LOAN-8 L-PV-17-AGE-[DEMOGRAPHIC_DATA]-BU…"
click at [939, 535] on button "Save" at bounding box center [936, 536] width 49 height 23
